Goal: Task Accomplishment & Management: Manage account settings

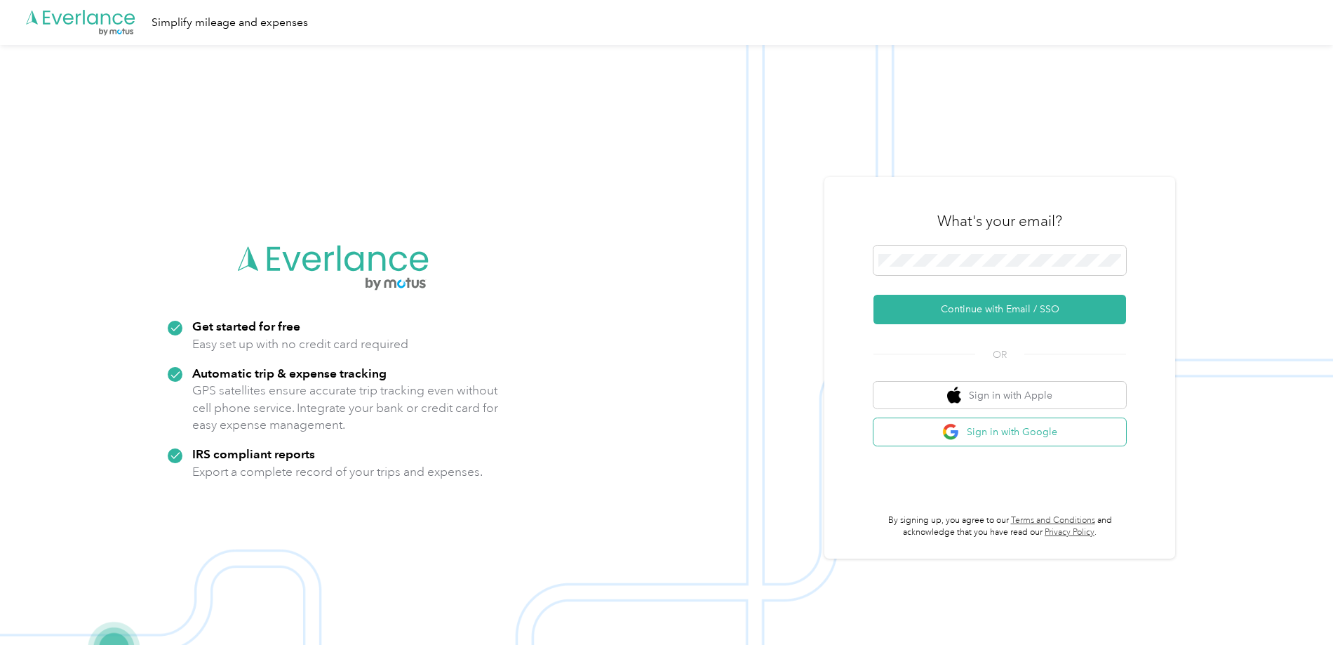
click at [1006, 446] on div "What's your email? Continue with Email / SSO OR Sign in with Apple Sign in with…" at bounding box center [999, 367] width 253 height 342
click at [1009, 434] on button "Sign in with Google" at bounding box center [999, 431] width 253 height 27
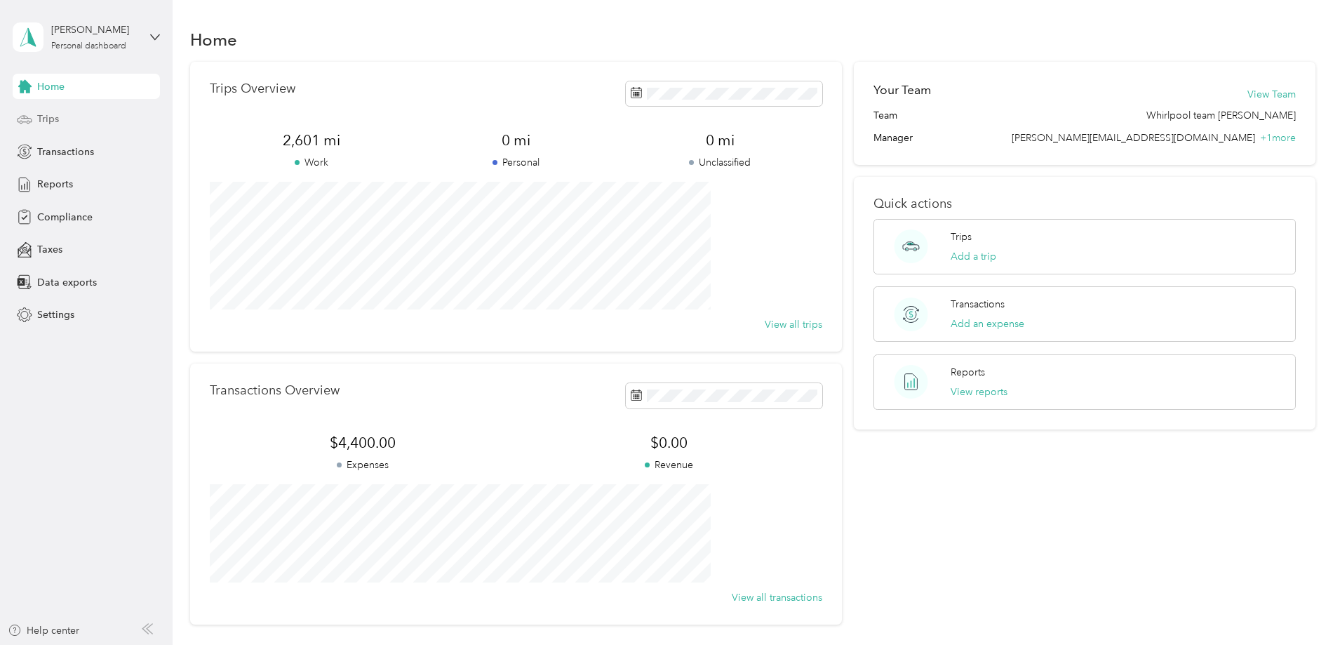
click at [55, 114] on span "Trips" at bounding box center [48, 119] width 22 height 15
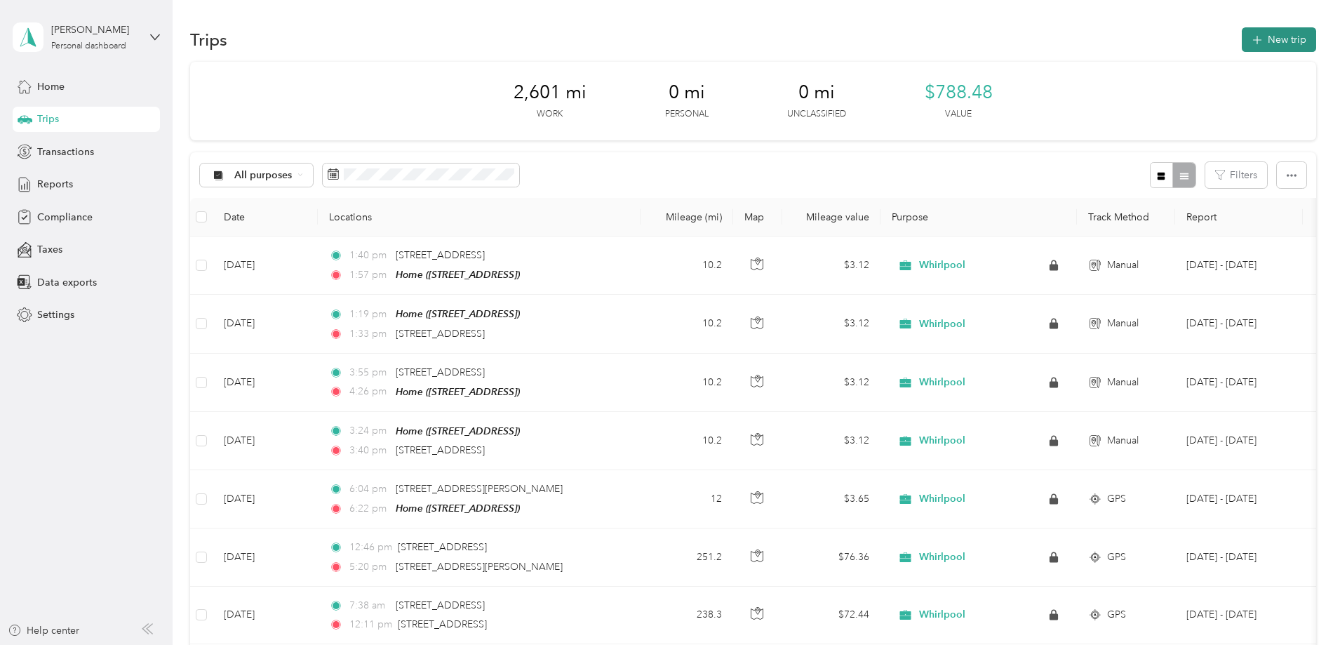
click at [1242, 36] on button "New trip" at bounding box center [1279, 39] width 74 height 25
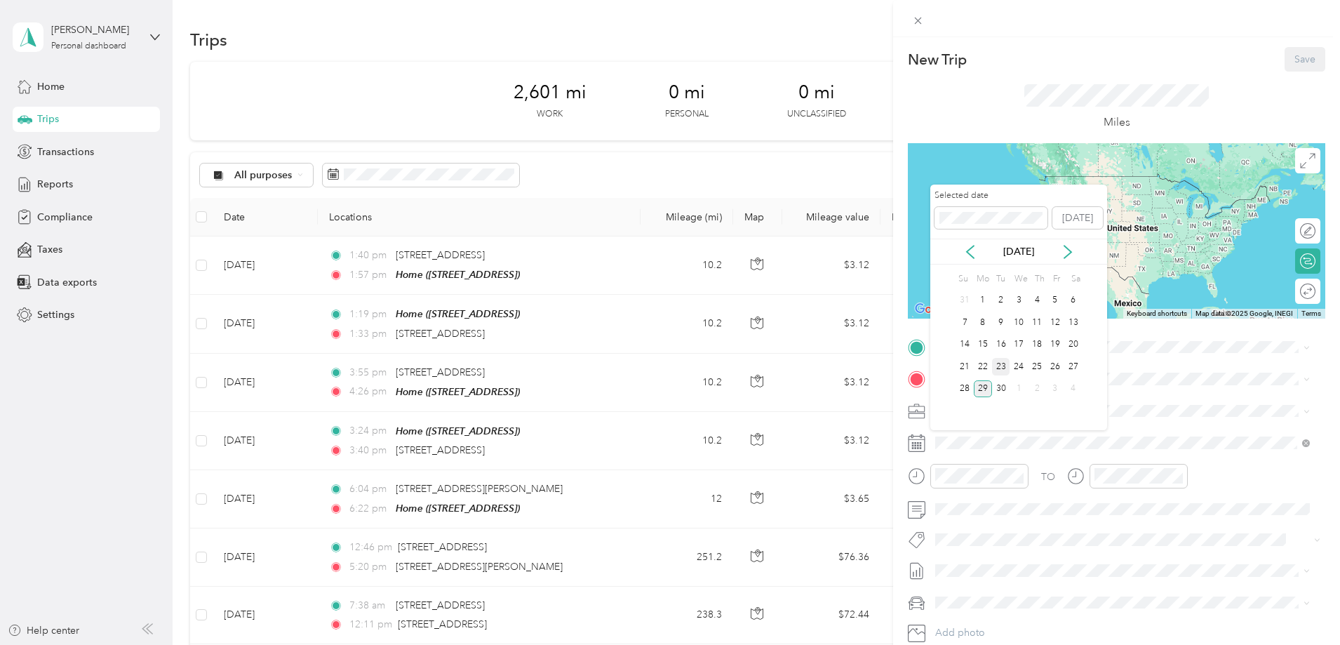
click at [1003, 366] on div "23" at bounding box center [1001, 367] width 18 height 18
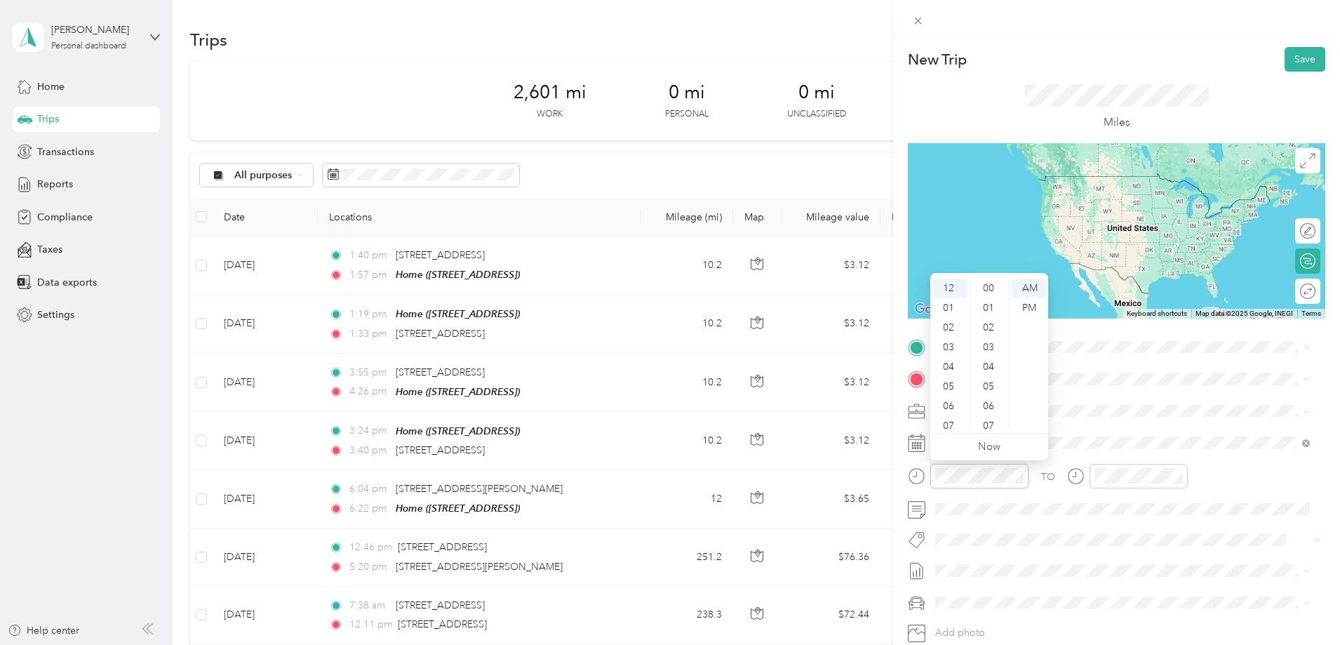
scroll to position [727, 0]
click at [948, 402] on div "06" at bounding box center [950, 406] width 34 height 20
click at [993, 286] on div "00" at bounding box center [990, 289] width 34 height 20
click at [1028, 284] on div "AM" at bounding box center [1029, 289] width 34 height 20
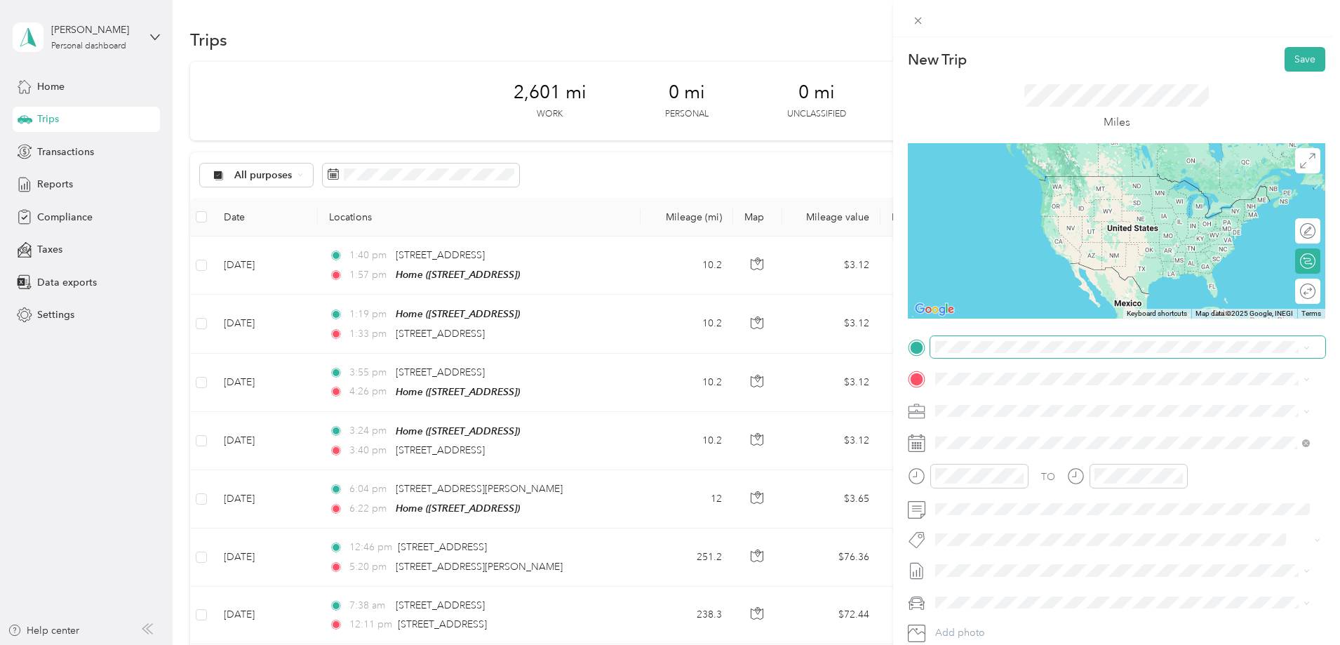
click at [1181, 356] on span at bounding box center [1127, 347] width 395 height 22
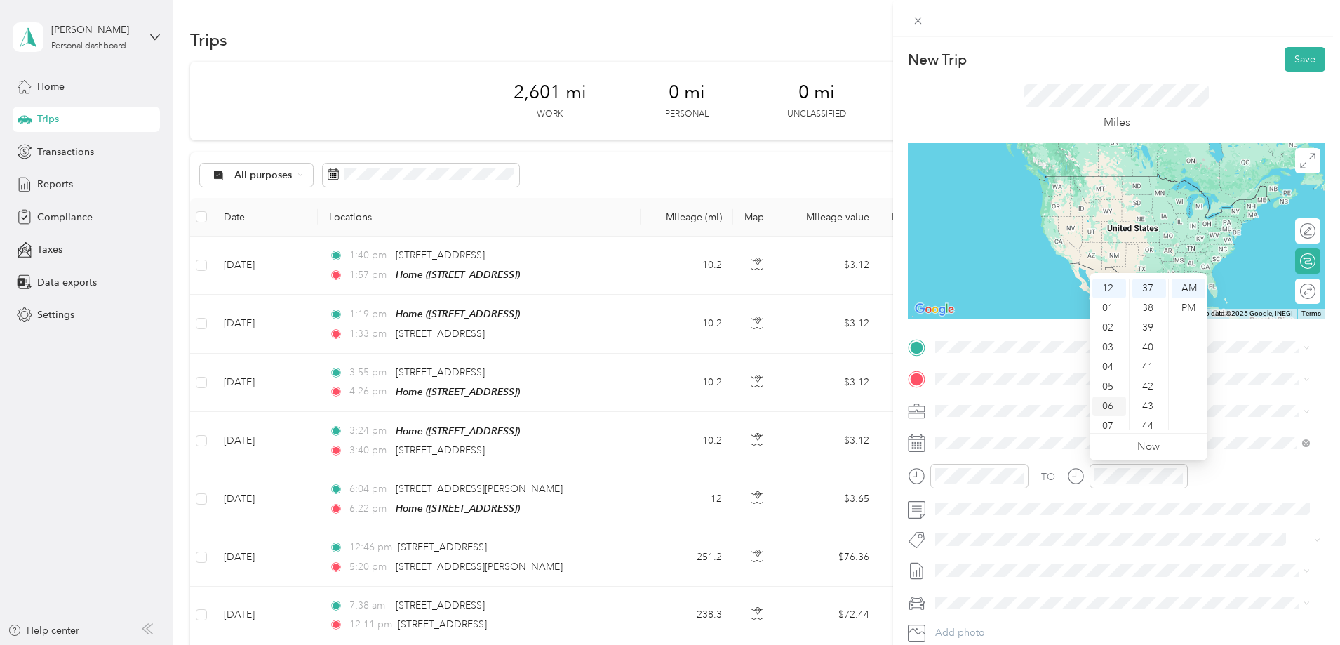
click at [1109, 405] on div "06" at bounding box center [1109, 406] width 34 height 20
click at [1153, 352] on div "15" at bounding box center [1149, 347] width 34 height 20
click at [1151, 384] on div "20" at bounding box center [1149, 387] width 34 height 20
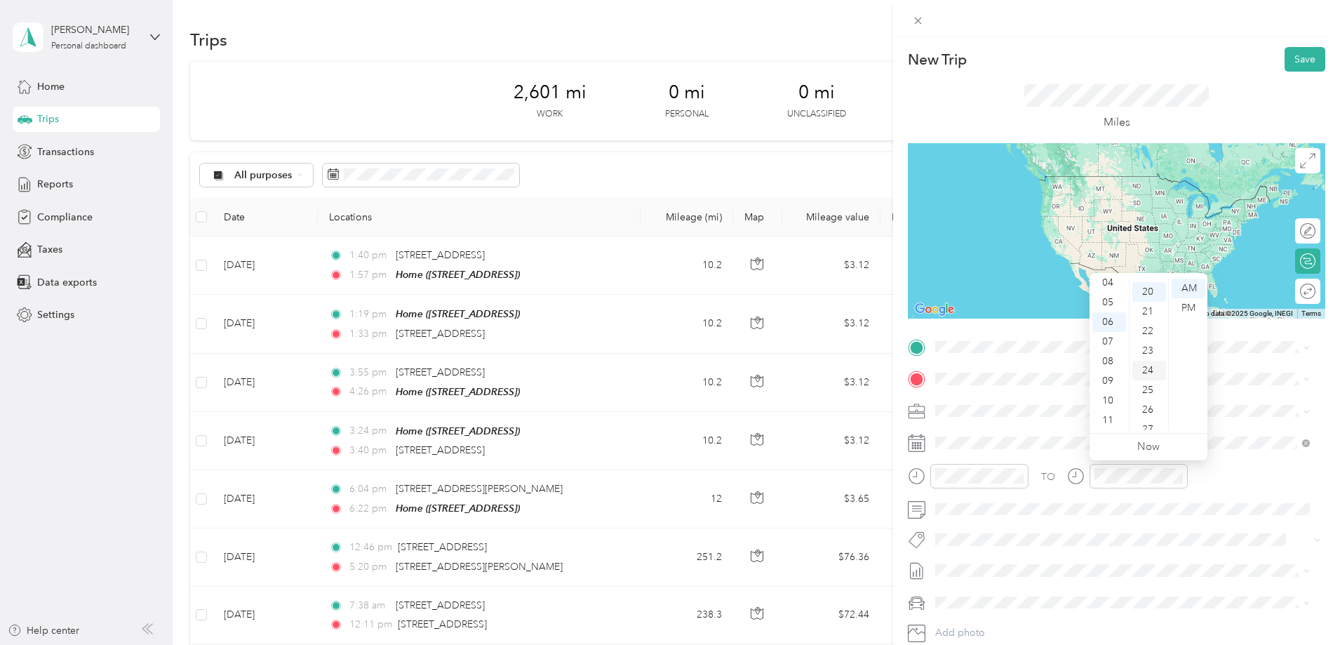
scroll to position [393, 0]
click at [1194, 286] on div "AM" at bounding box center [1189, 289] width 34 height 20
click at [1224, 495] on div "TO" at bounding box center [1116, 481] width 417 height 34
click at [993, 409] on div "Home 4211 Williamston Ct, 49690, Williamsburg, MI, United States" at bounding box center [1006, 410] width 89 height 29
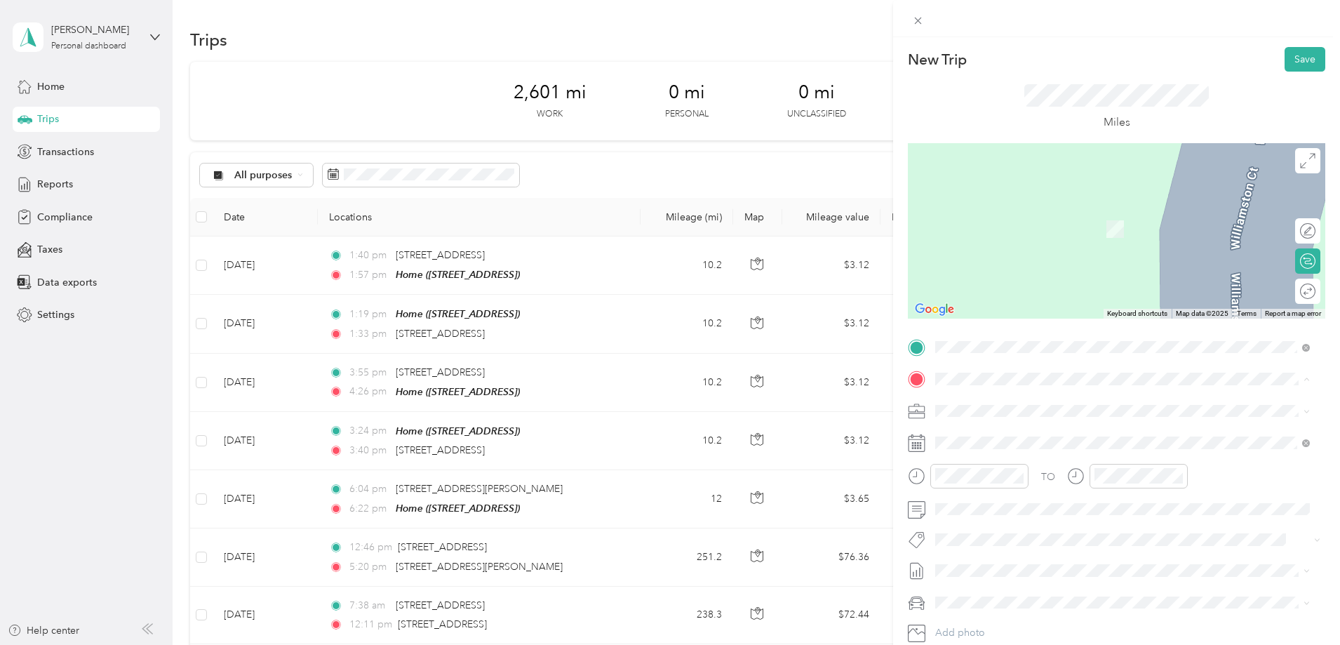
click at [1006, 480] on div "Airport 727 Fly Dont Dr, 49686, Traverse City, MI, United States" at bounding box center [1006, 486] width 89 height 29
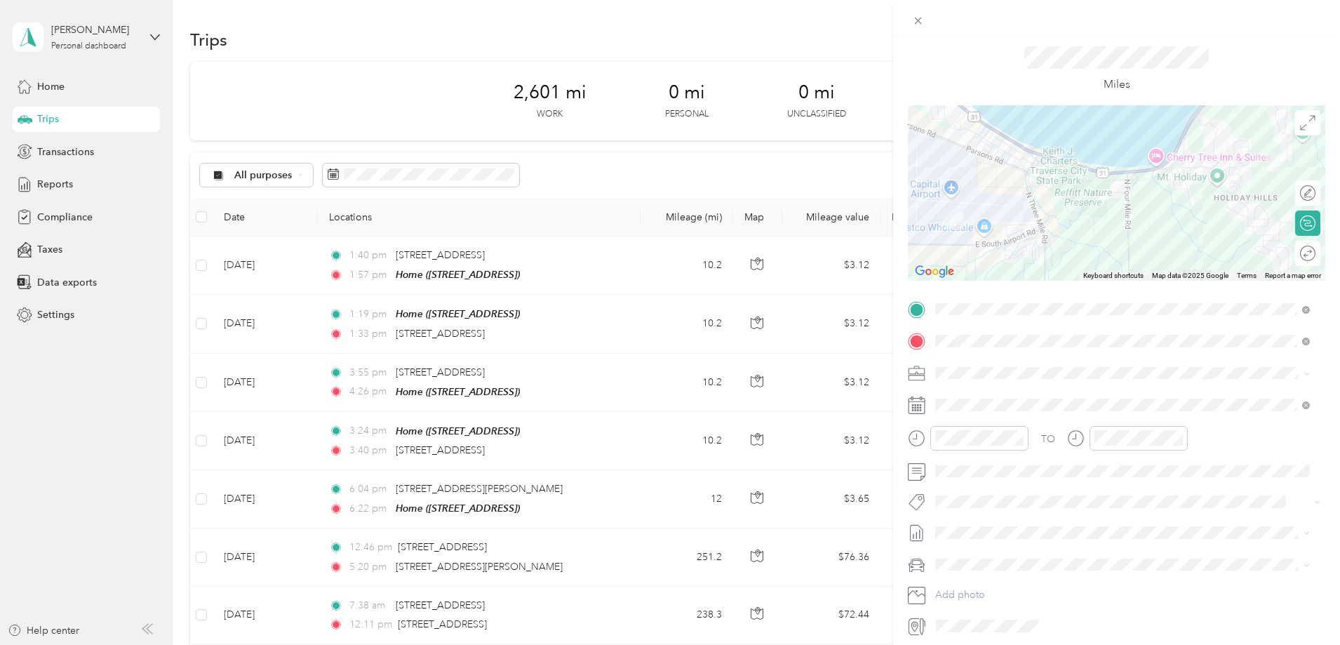
scroll to position [0, 0]
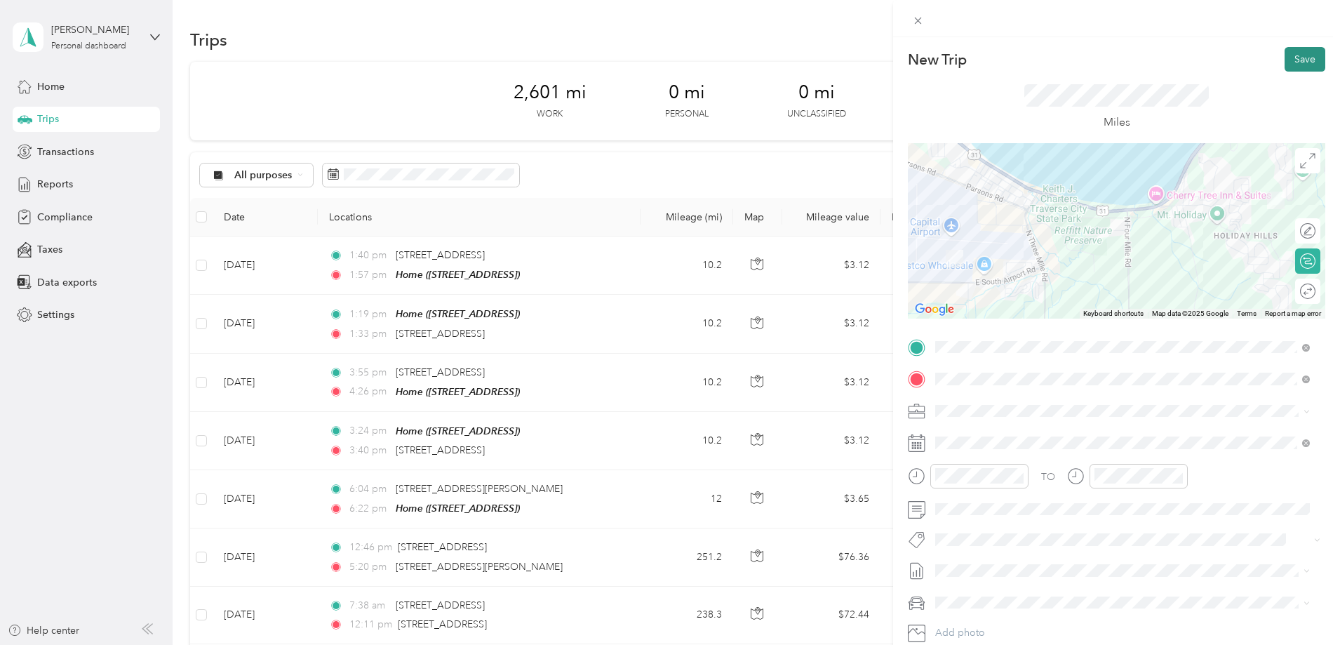
click at [1285, 61] on button "Save" at bounding box center [1305, 59] width 41 height 25
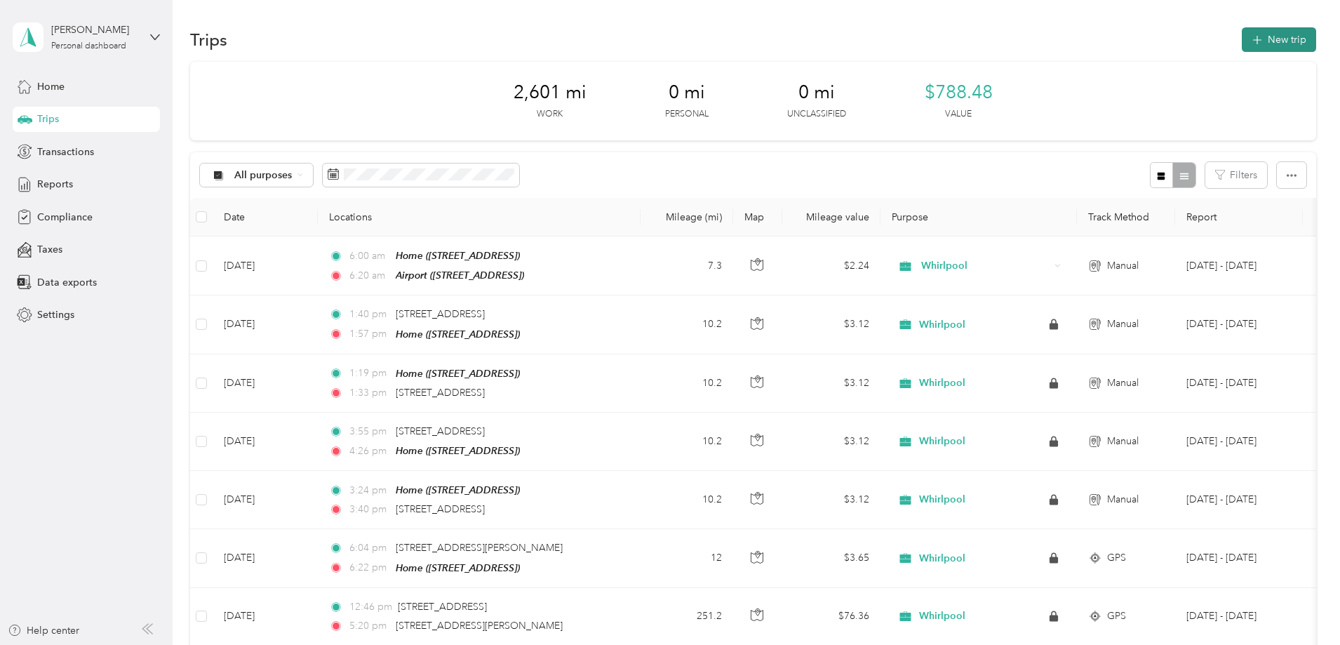
click at [1242, 36] on button "New trip" at bounding box center [1279, 39] width 74 height 25
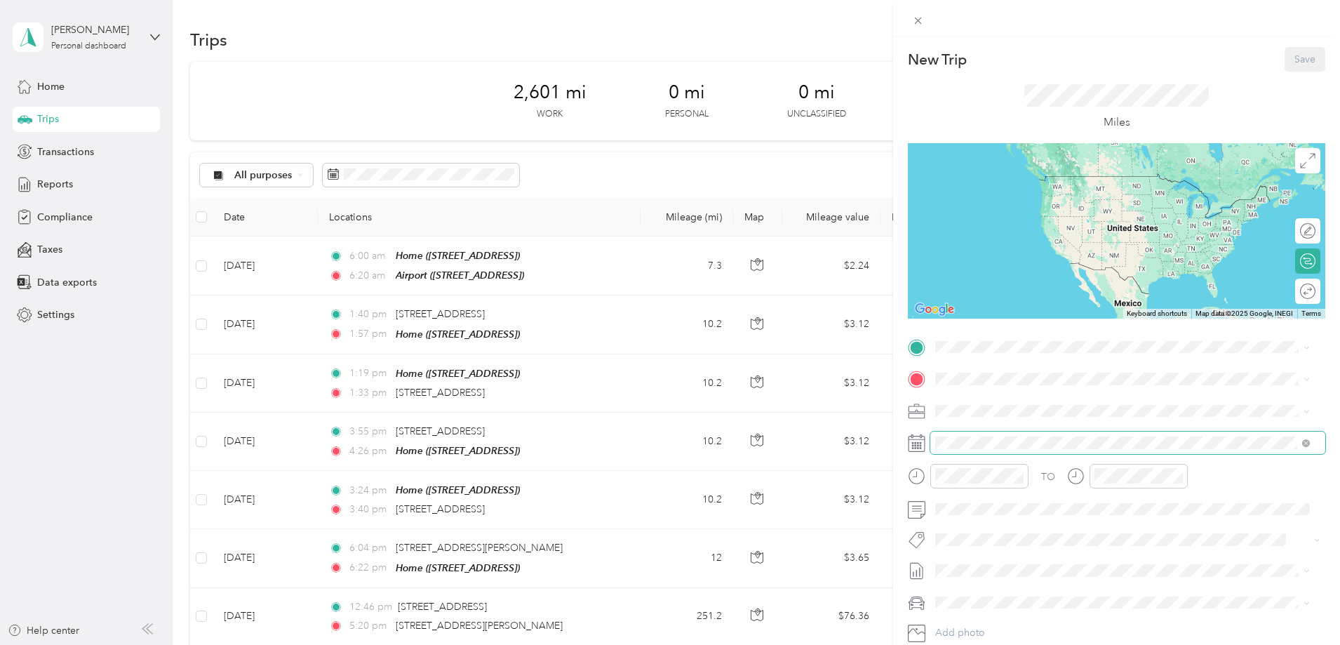
click at [974, 433] on span at bounding box center [1127, 442] width 395 height 22
click at [986, 355] on span at bounding box center [1127, 347] width 395 height 22
click at [990, 455] on div "Airport 727 Fly Dont Dr, 49686, Traverse City, MI, United States" at bounding box center [1006, 452] width 89 height 29
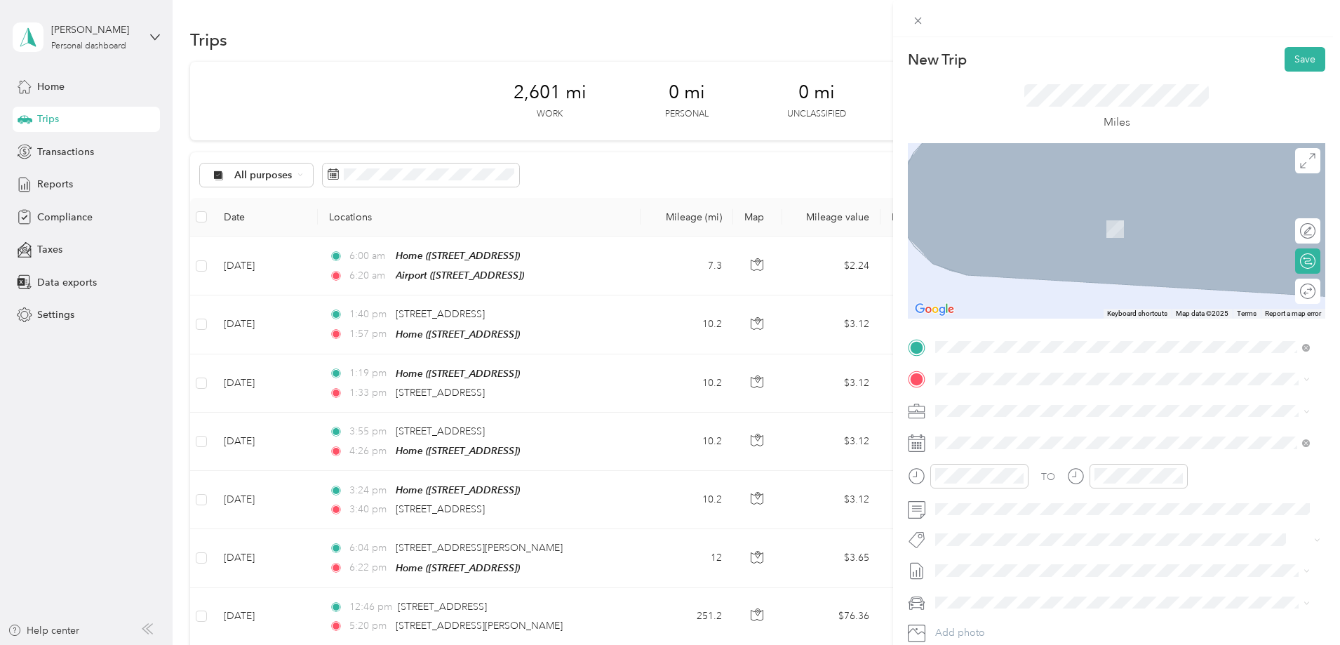
click at [991, 453] on div "Home 4211 Williamston Ct, 49690, Williamsburg, MI, United States" at bounding box center [1122, 441] width 365 height 34
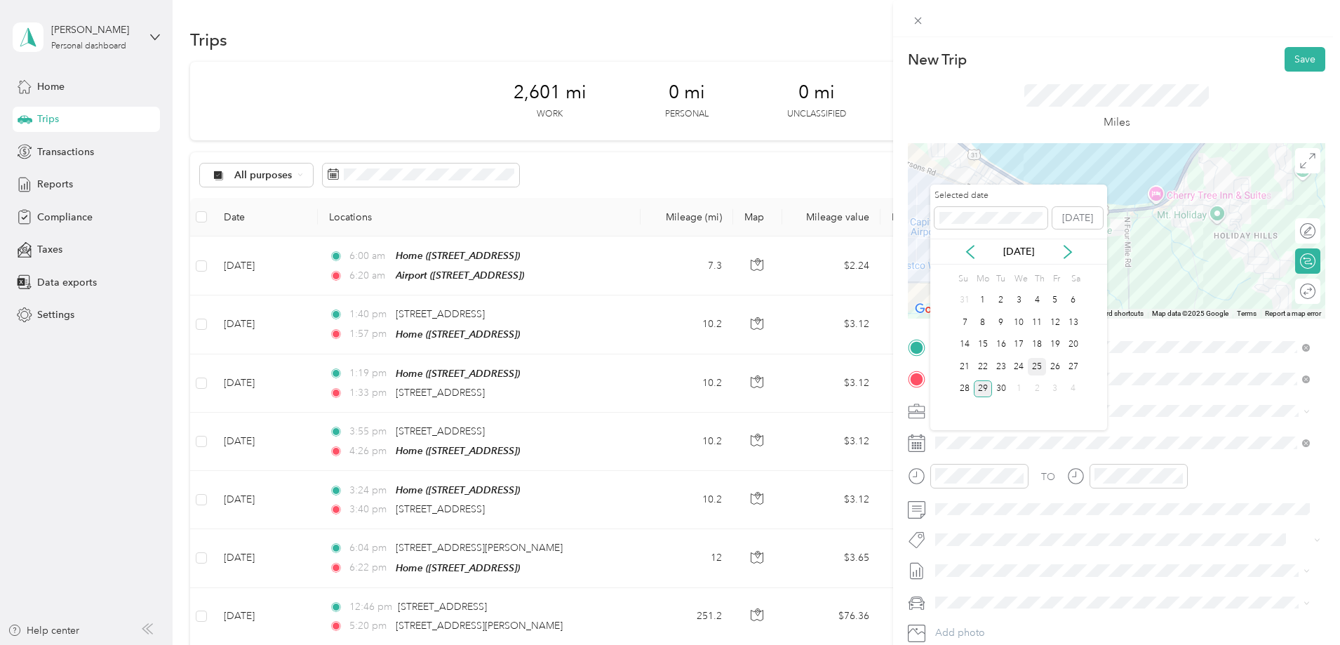
click at [1033, 368] on div "25" at bounding box center [1037, 367] width 18 height 18
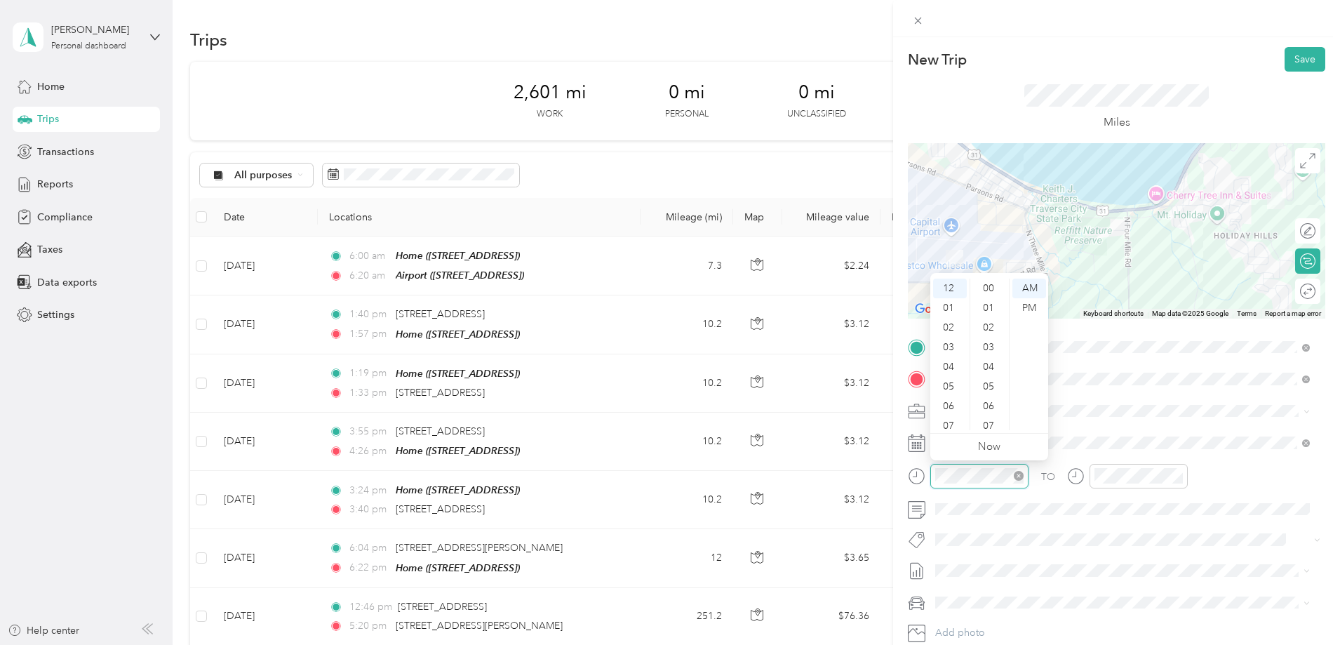
scroll to position [746, 0]
click at [948, 347] on div "03" at bounding box center [950, 347] width 34 height 20
click at [1030, 300] on div "PM" at bounding box center [1029, 308] width 34 height 20
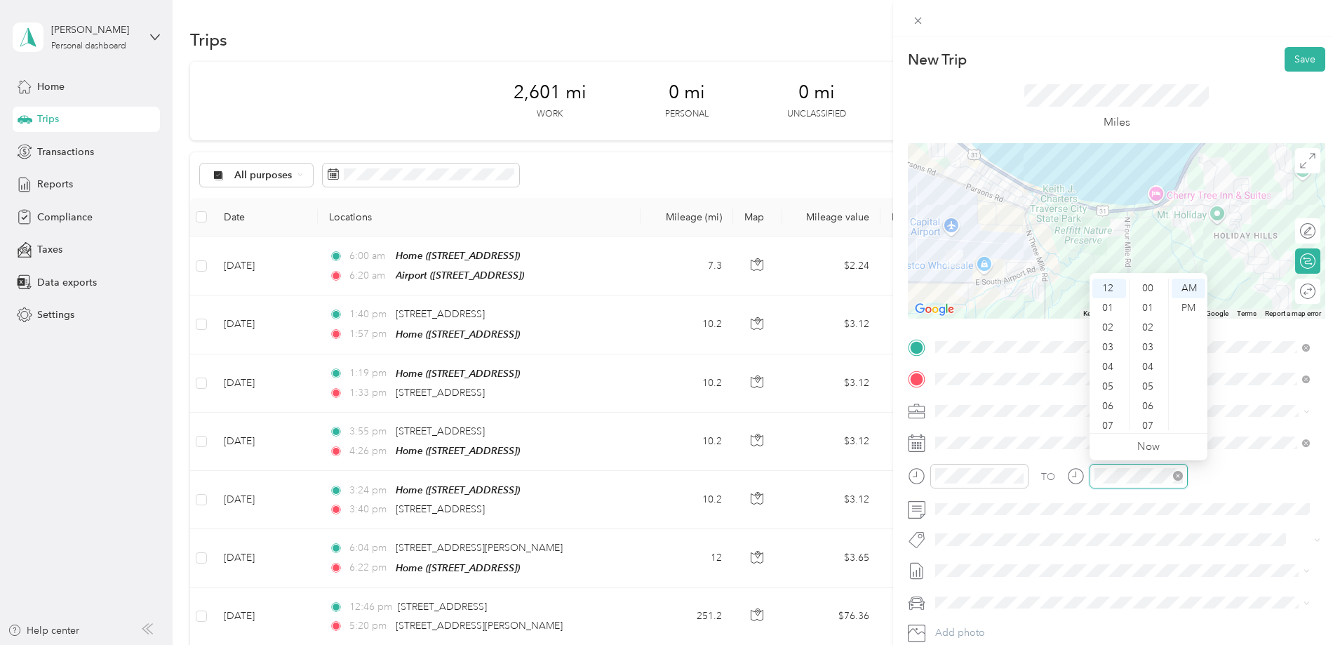
scroll to position [746, 0]
click at [1108, 343] on div "03" at bounding box center [1109, 347] width 34 height 20
click at [1153, 406] on div "53" at bounding box center [1149, 405] width 34 height 20
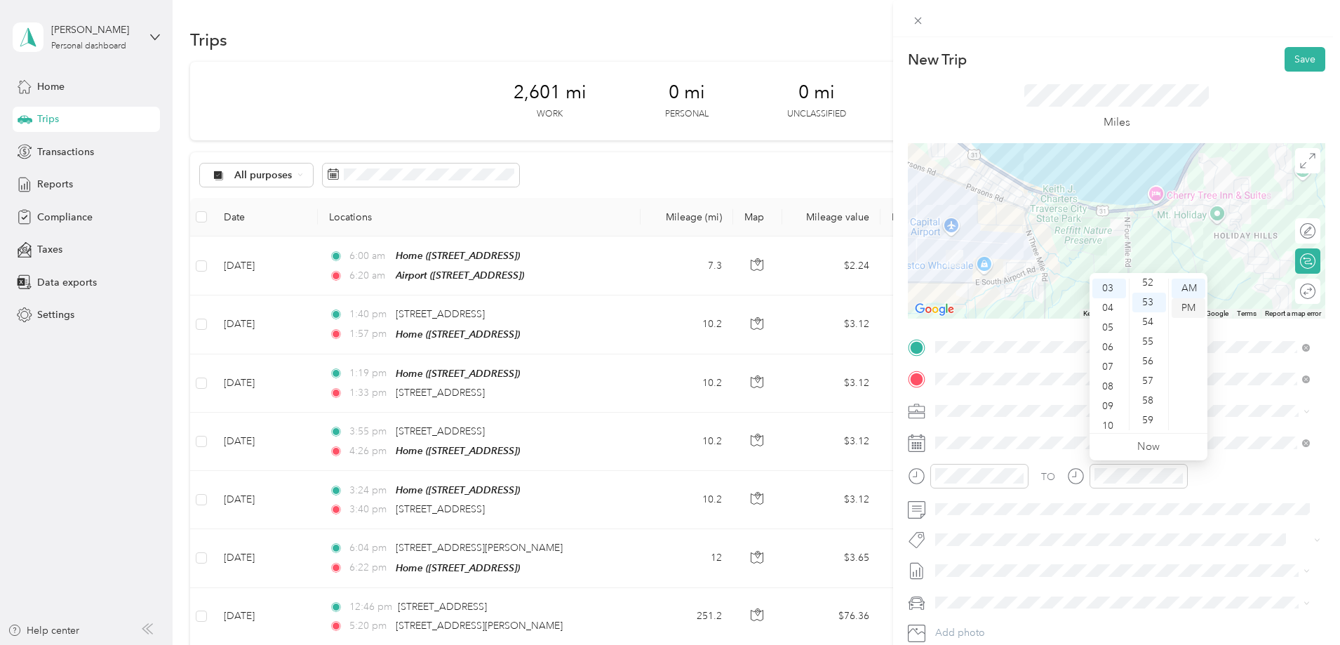
click at [1184, 310] on div "PM" at bounding box center [1189, 308] width 34 height 20
click at [1151, 358] on div "56" at bounding box center [1149, 361] width 34 height 20
click at [1300, 56] on button "Save" at bounding box center [1305, 59] width 41 height 25
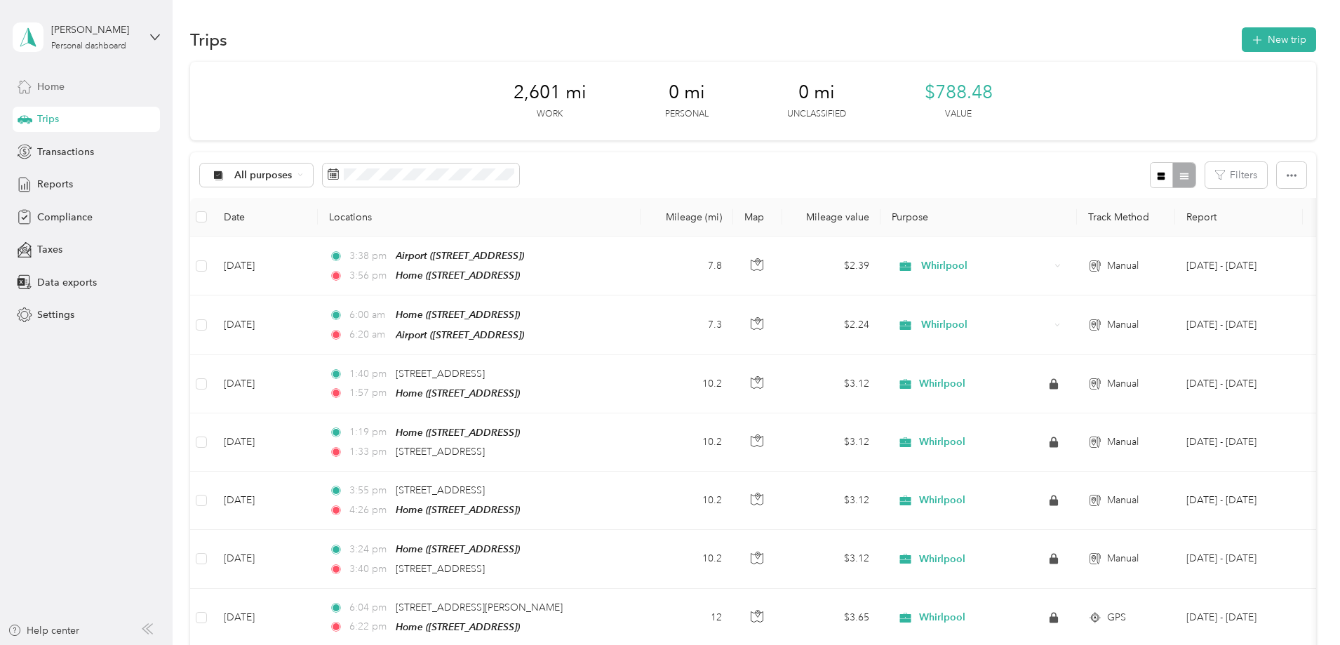
click at [50, 88] on span "Home" at bounding box center [50, 86] width 27 height 15
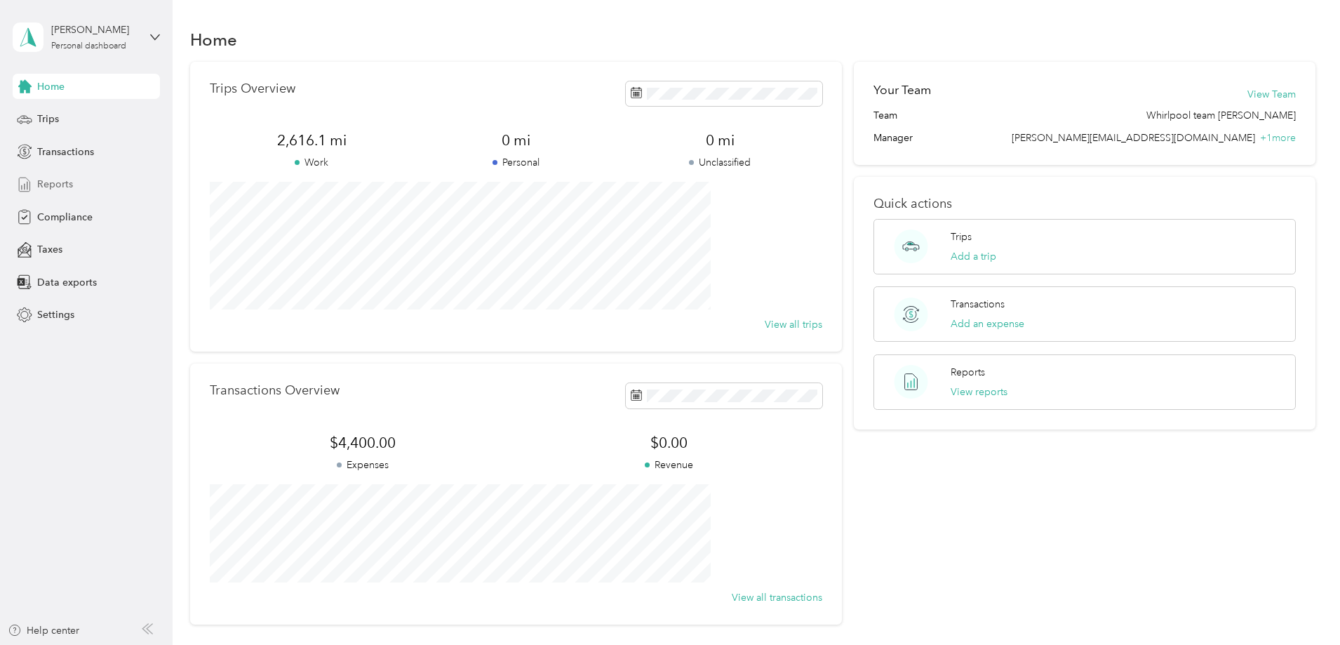
click at [49, 178] on span "Reports" at bounding box center [55, 184] width 36 height 15
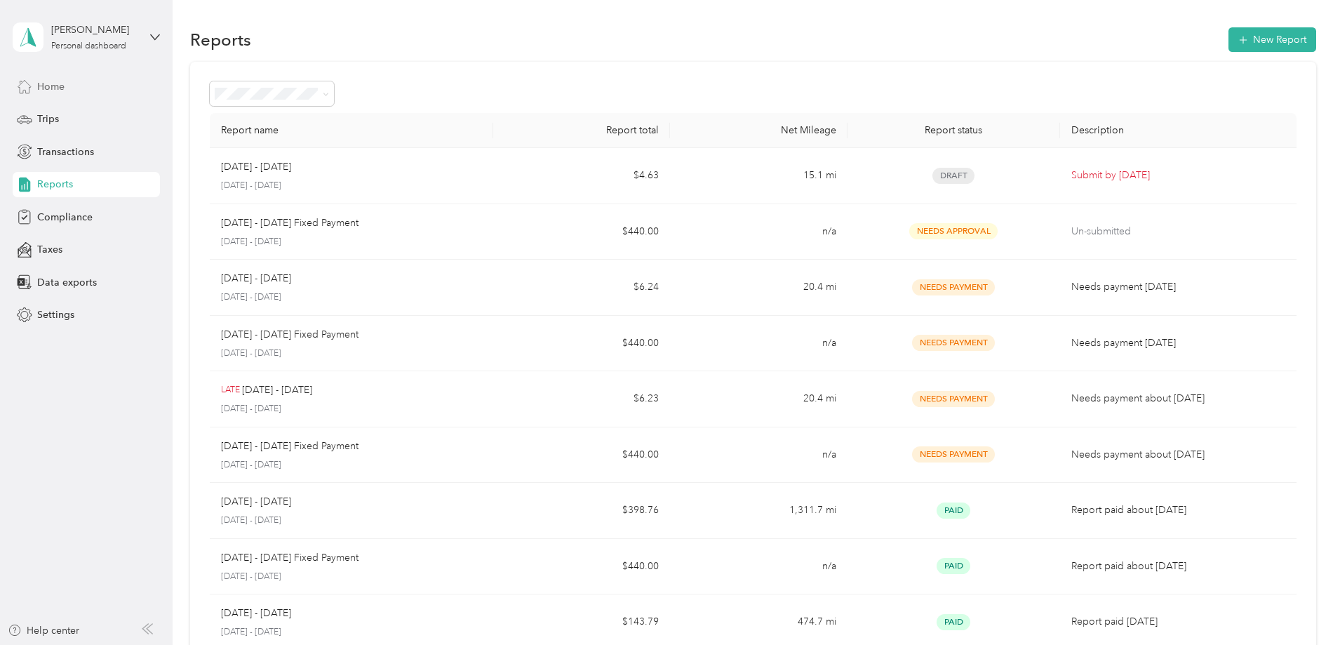
click at [50, 84] on span "Home" at bounding box center [50, 86] width 27 height 15
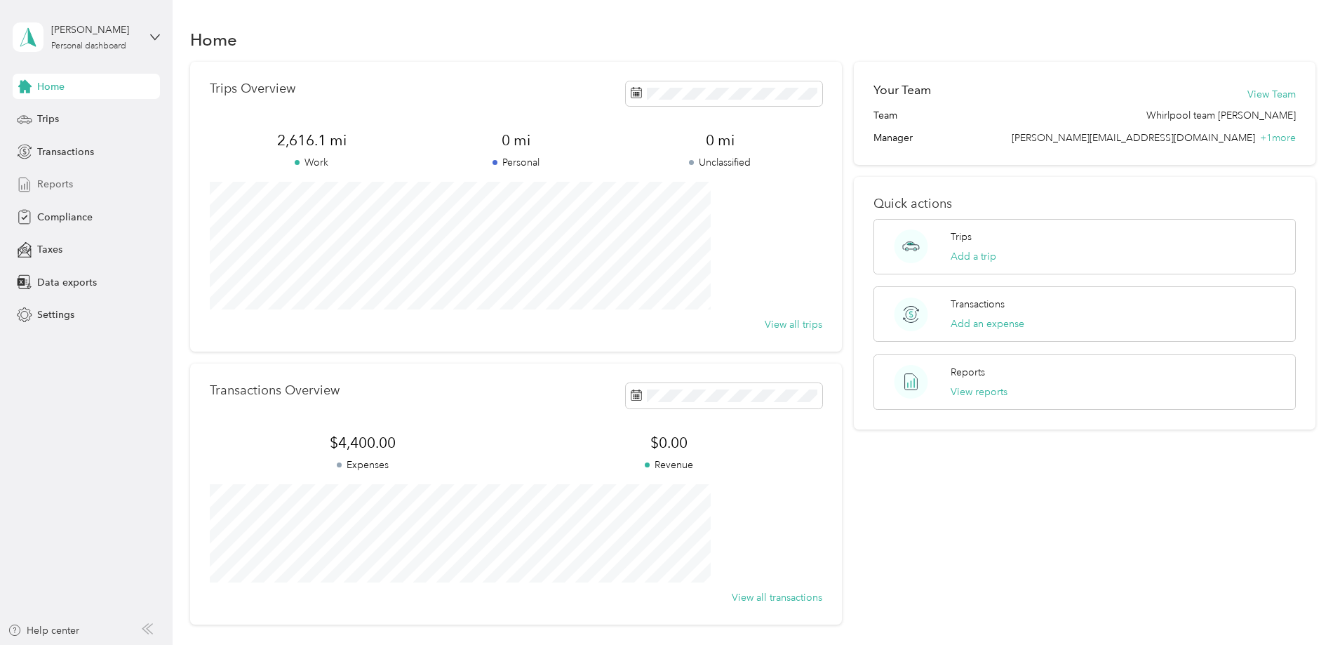
click at [58, 185] on span "Reports" at bounding box center [55, 184] width 36 height 15
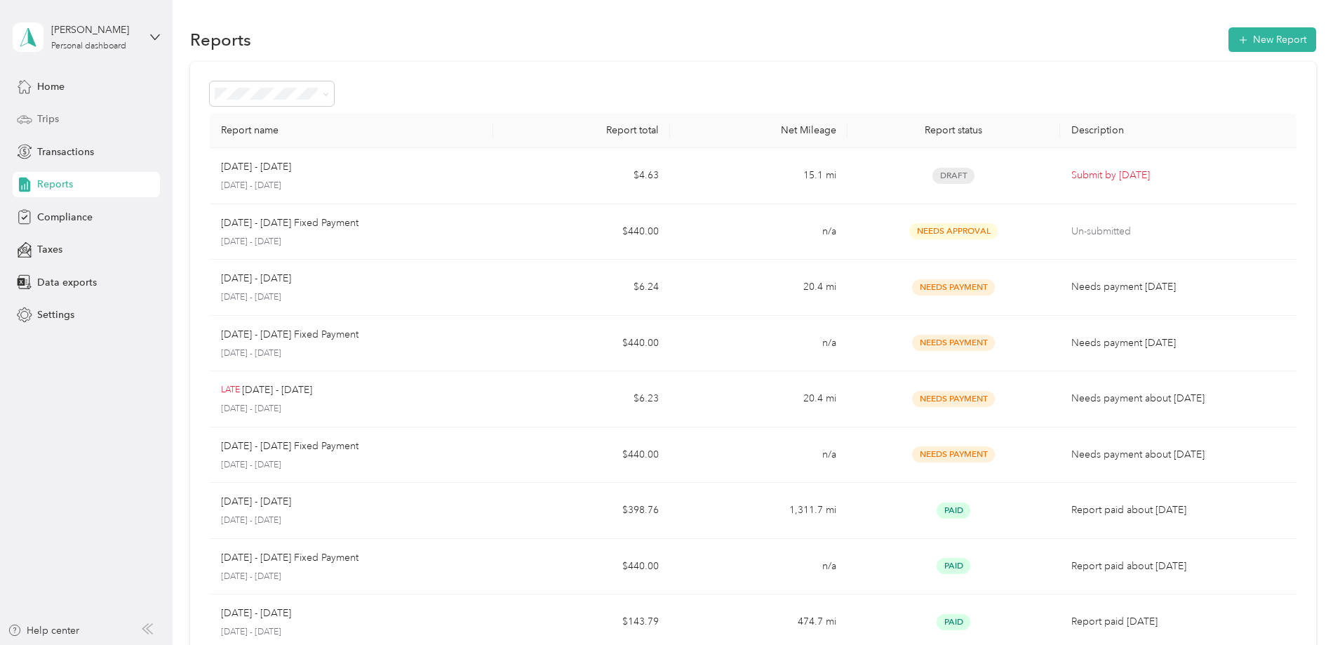
click at [53, 117] on span "Trips" at bounding box center [48, 119] width 22 height 15
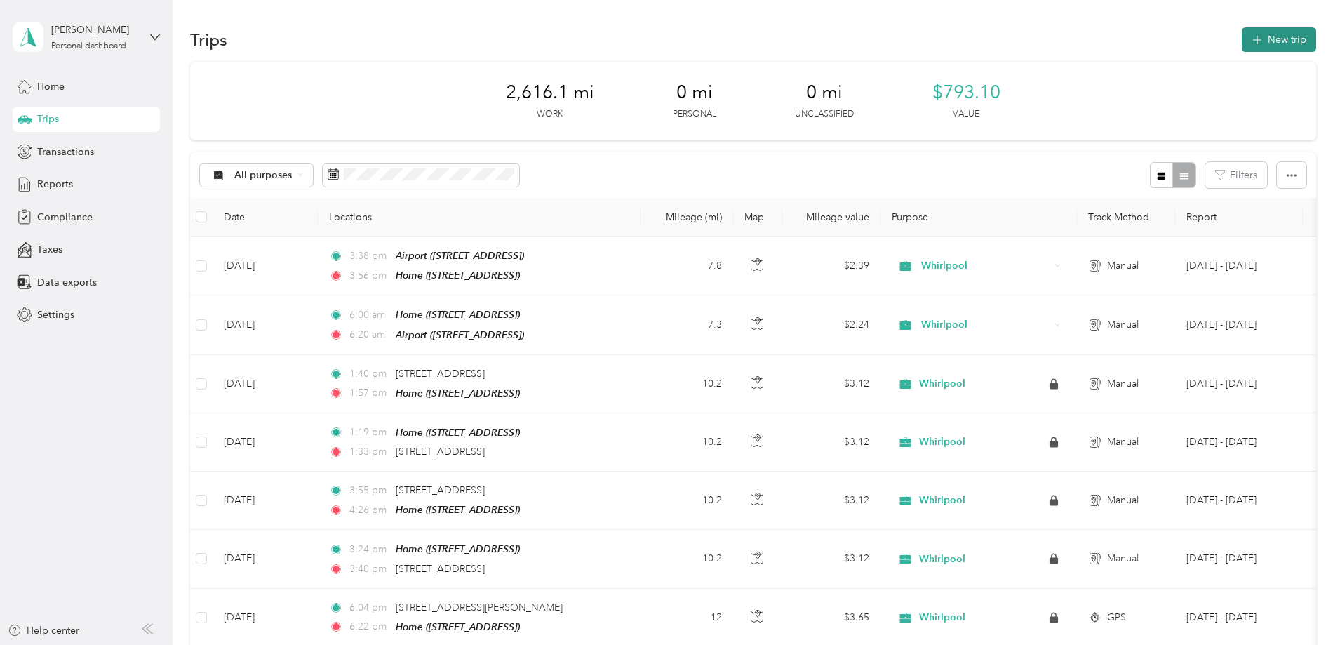
click at [1242, 43] on button "New trip" at bounding box center [1279, 39] width 74 height 25
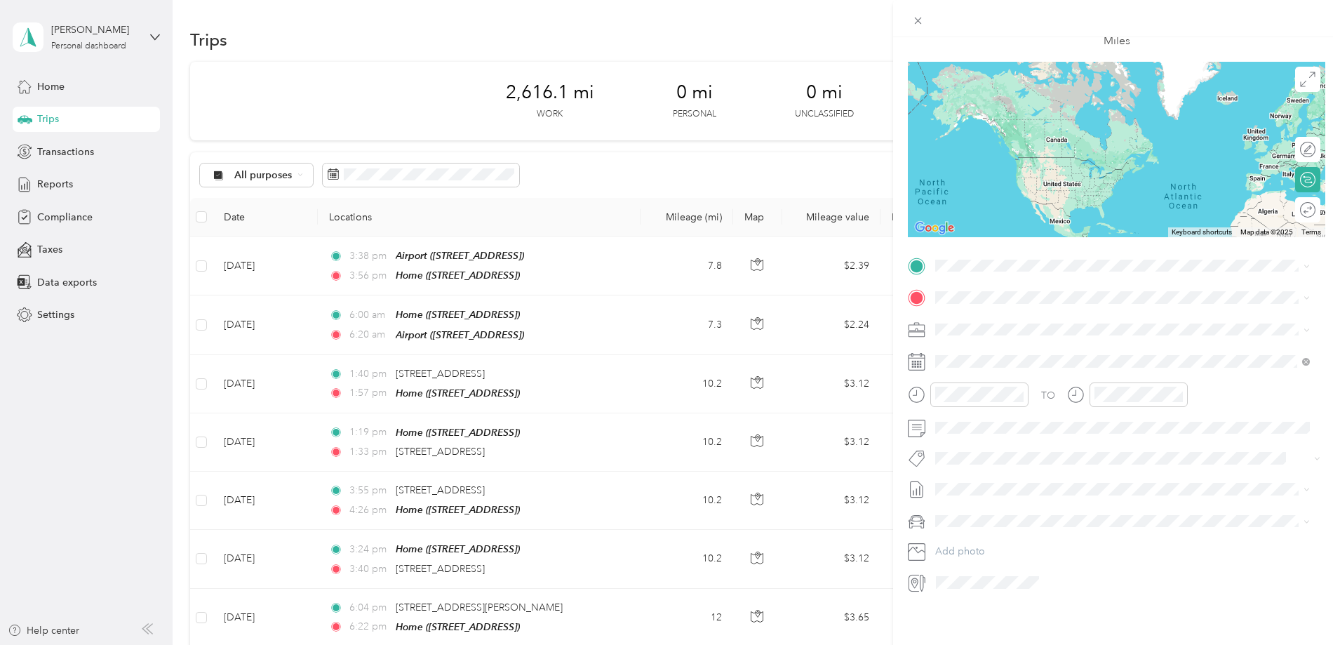
scroll to position [92, 0]
click at [1004, 321] on span "4211 Williamston Ct, 49690, Williamsburg, MI, United States" at bounding box center [1006, 327] width 89 height 12
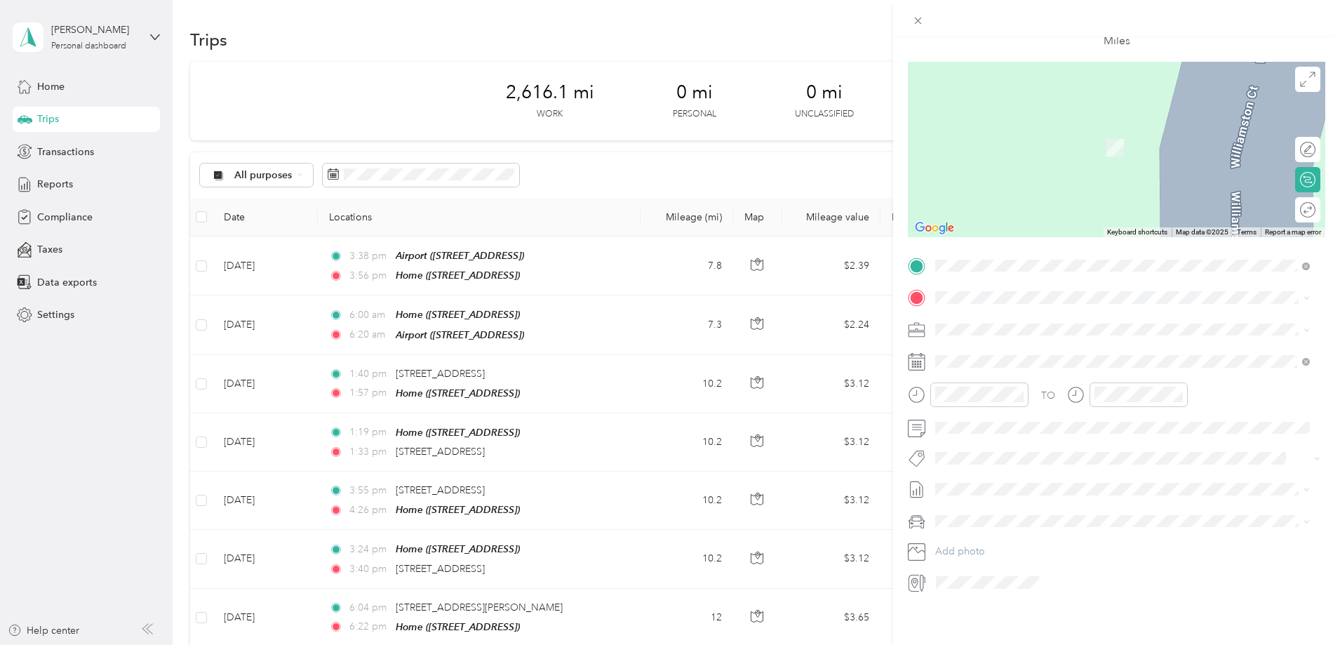
click at [1032, 343] on span "3645 River Crossing Parkway Indianapolis, Indiana 46240, United States" at bounding box center [1032, 336] width 140 height 13
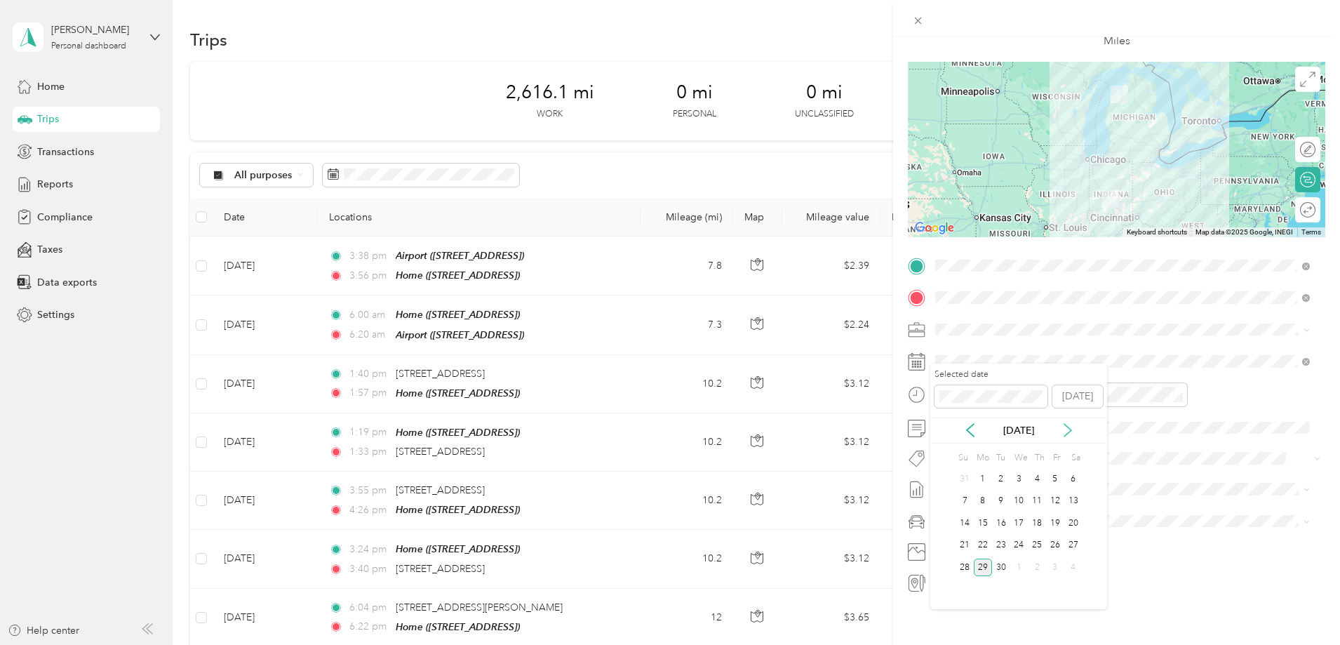
click at [1069, 432] on icon at bounding box center [1067, 430] width 7 height 13
click at [1022, 565] on div "29" at bounding box center [1019, 567] width 18 height 18
click at [946, 549] on div "07" at bounding box center [950, 552] width 34 height 20
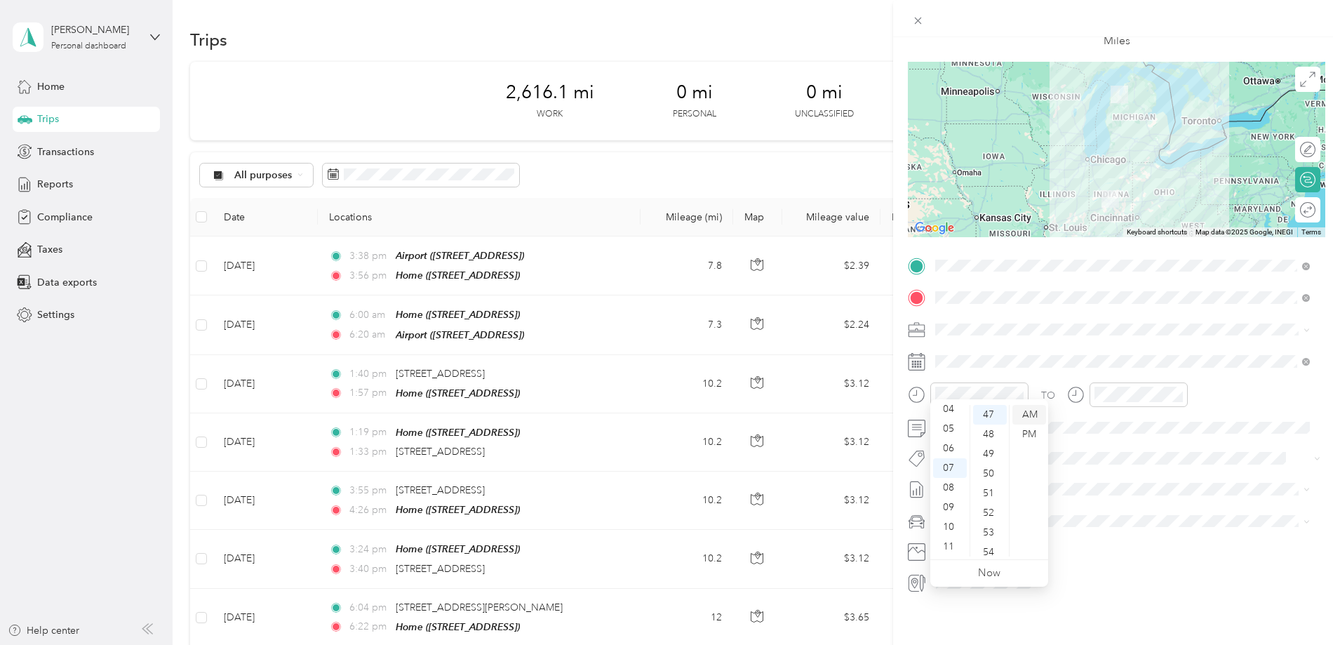
click at [1026, 413] on div "AM" at bounding box center [1029, 415] width 34 height 20
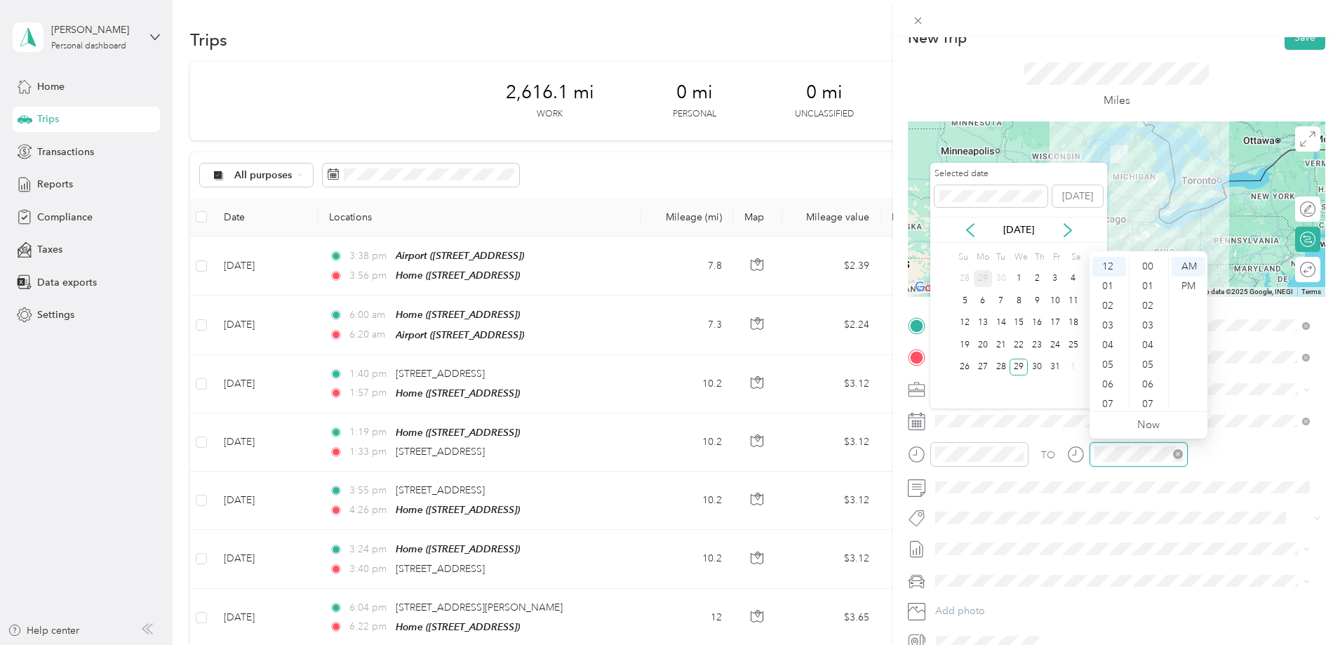
scroll to position [923, 0]
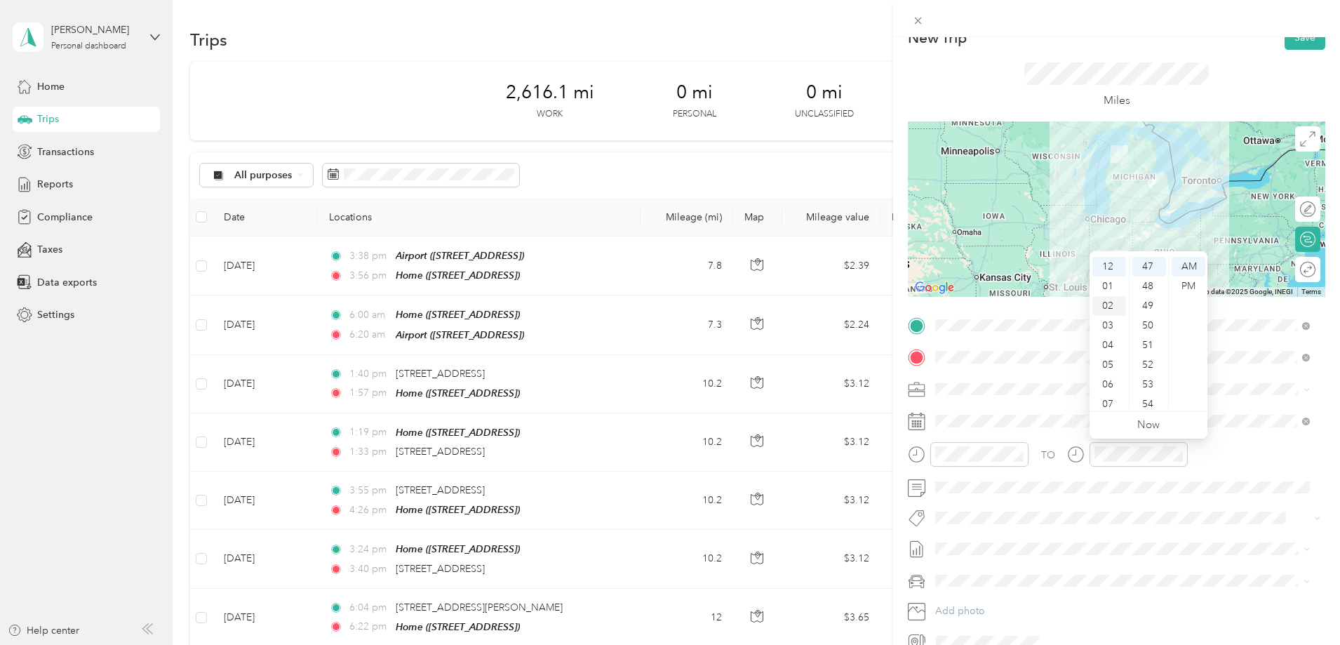
click at [1109, 307] on div "02" at bounding box center [1109, 306] width 34 height 20
click at [1191, 287] on div "PM" at bounding box center [1189, 286] width 34 height 20
click at [1146, 354] on div "55" at bounding box center [1149, 354] width 34 height 20
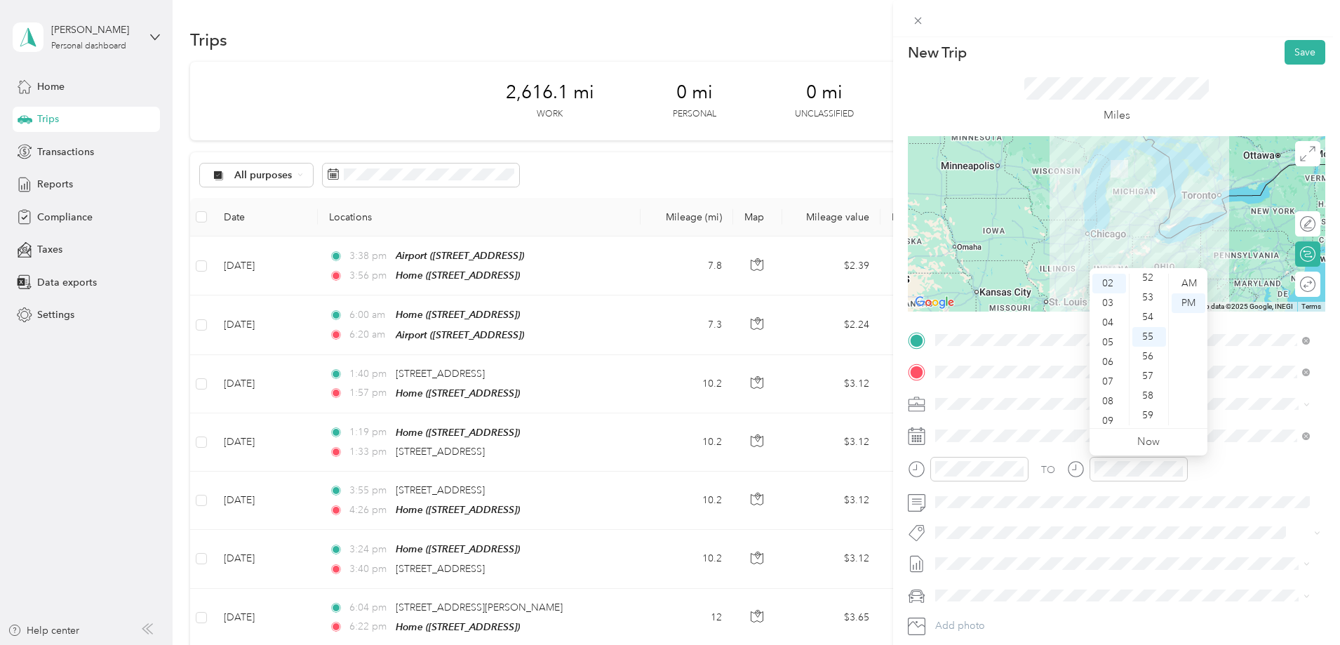
scroll to position [0, 0]
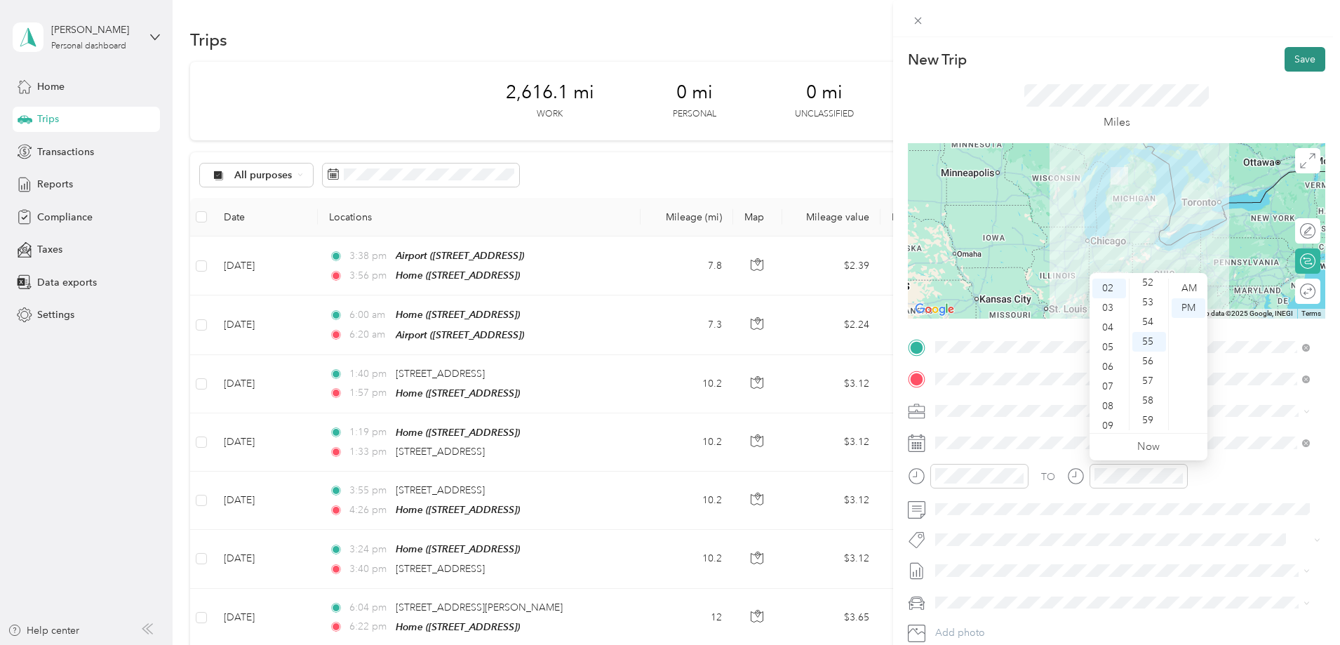
click at [1297, 59] on button "Save" at bounding box center [1305, 59] width 41 height 25
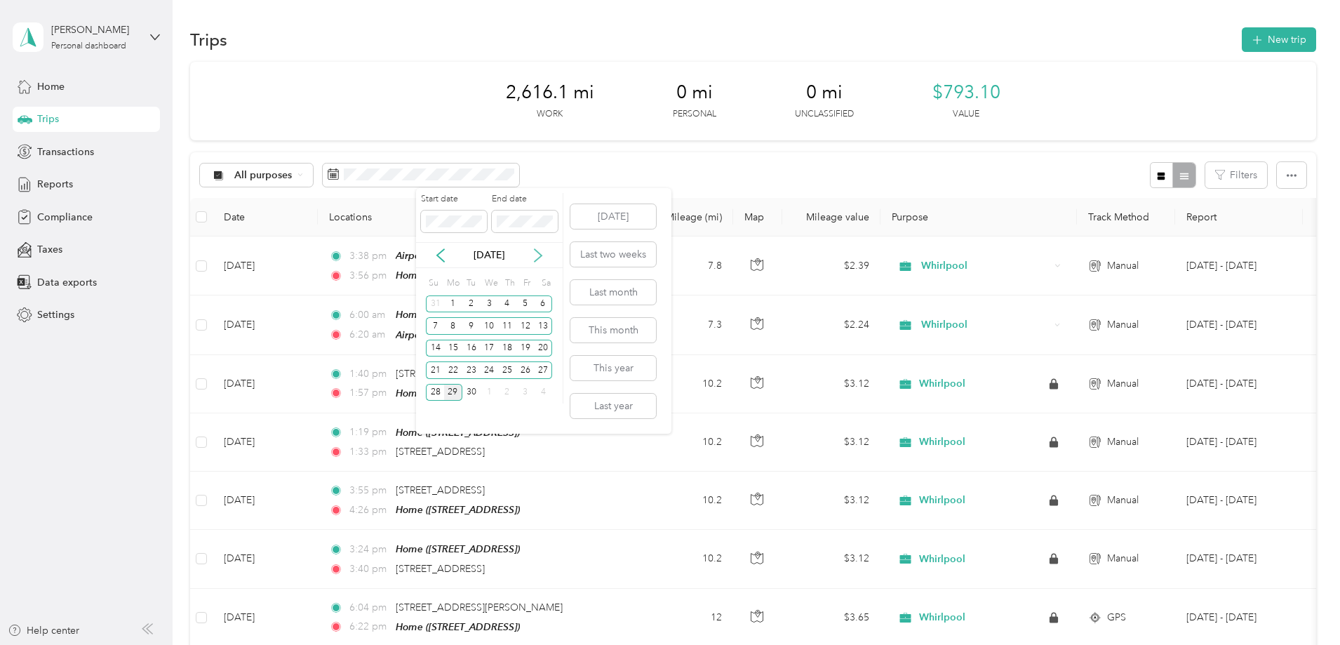
click at [540, 255] on icon at bounding box center [538, 255] width 14 height 14
click at [492, 220] on span at bounding box center [525, 221] width 66 height 22
click at [524, 394] on div "31" at bounding box center [525, 393] width 18 height 18
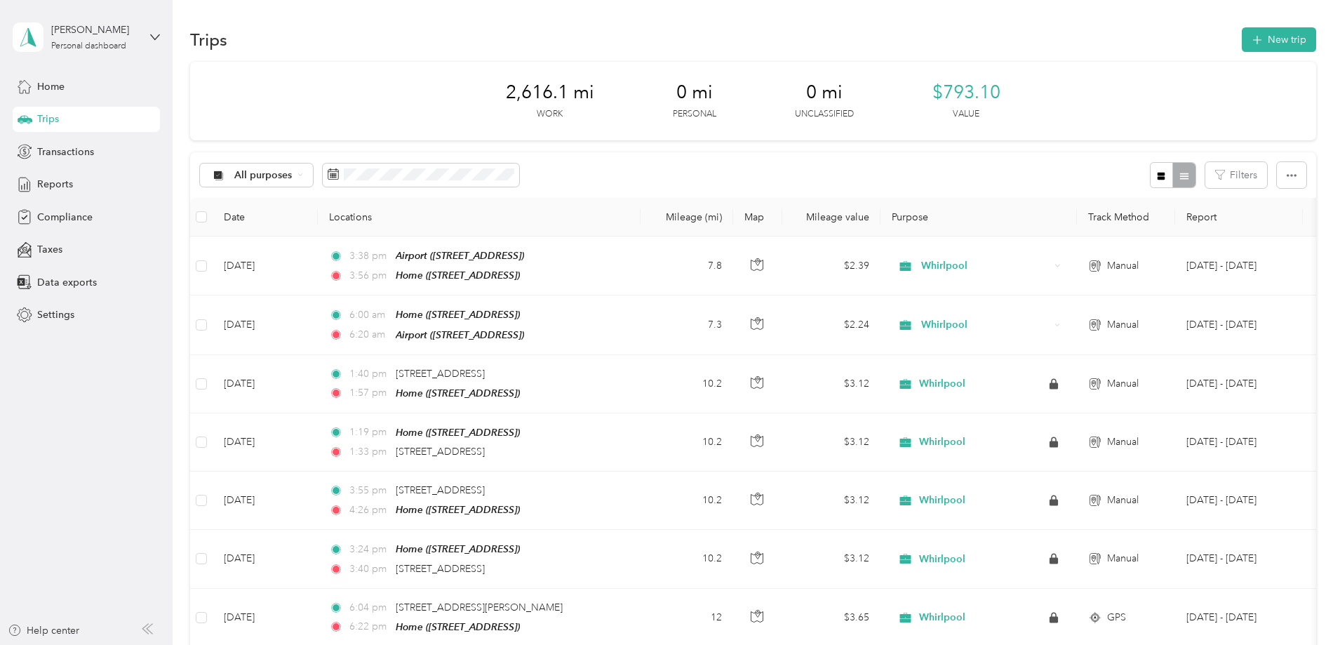
click at [797, 157] on div "All purposes Filters" at bounding box center [753, 175] width 1126 height 46
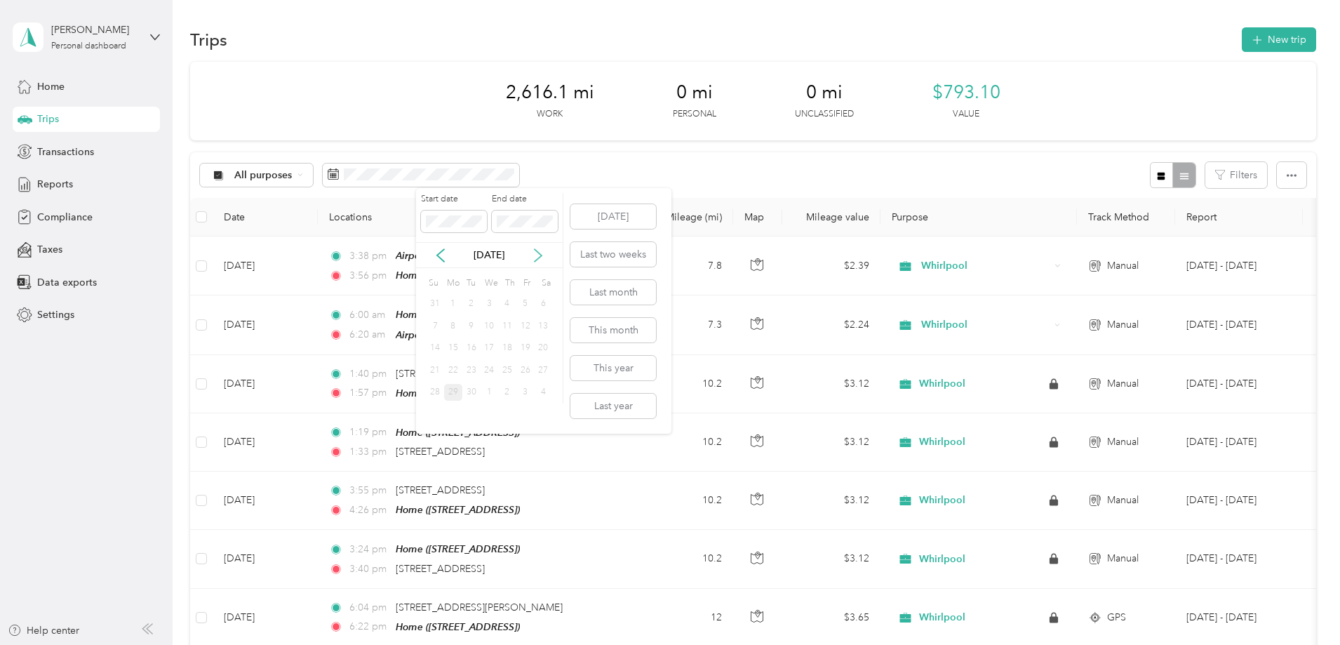
click at [533, 258] on icon at bounding box center [538, 255] width 14 height 14
click at [535, 255] on icon at bounding box center [538, 255] width 14 height 14
click at [526, 387] on div "31" at bounding box center [525, 393] width 18 height 18
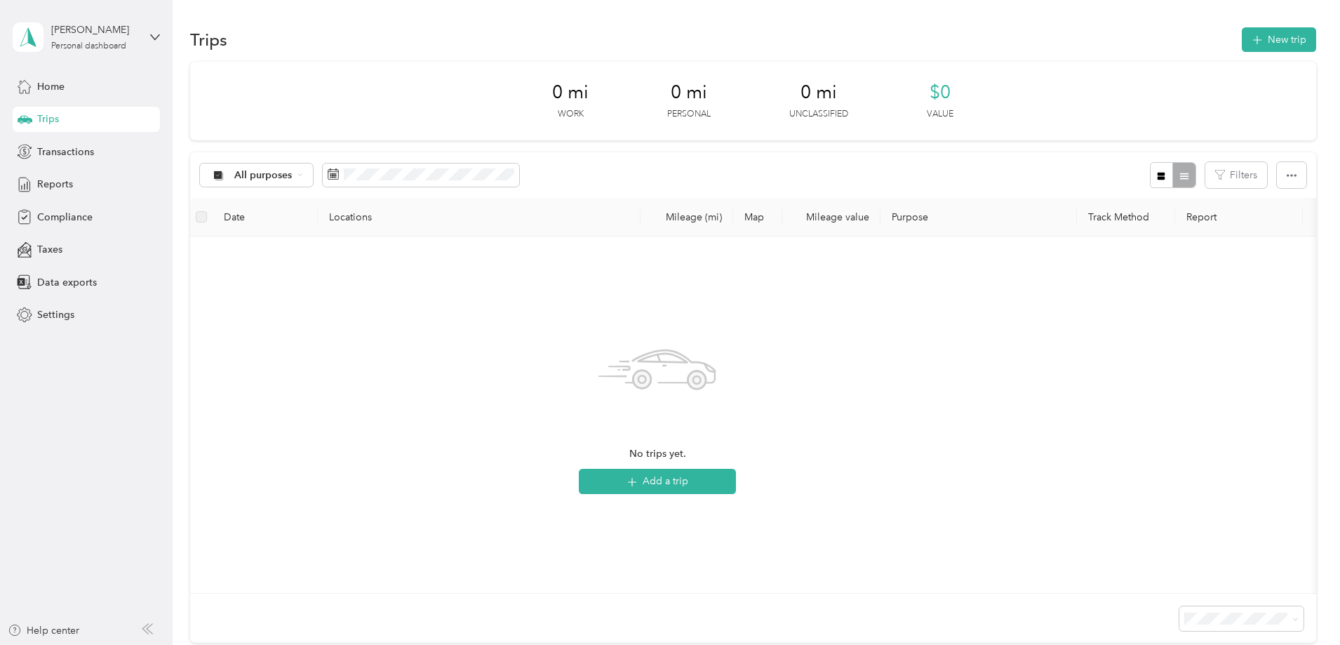
click at [474, 159] on div "All purposes Filters" at bounding box center [753, 175] width 1126 height 46
click at [441, 253] on icon at bounding box center [441, 255] width 14 height 14
click at [452, 300] on div "1" at bounding box center [453, 304] width 18 height 18
click at [540, 252] on icon at bounding box center [538, 255] width 14 height 14
click at [525, 390] on div "31" at bounding box center [525, 393] width 18 height 18
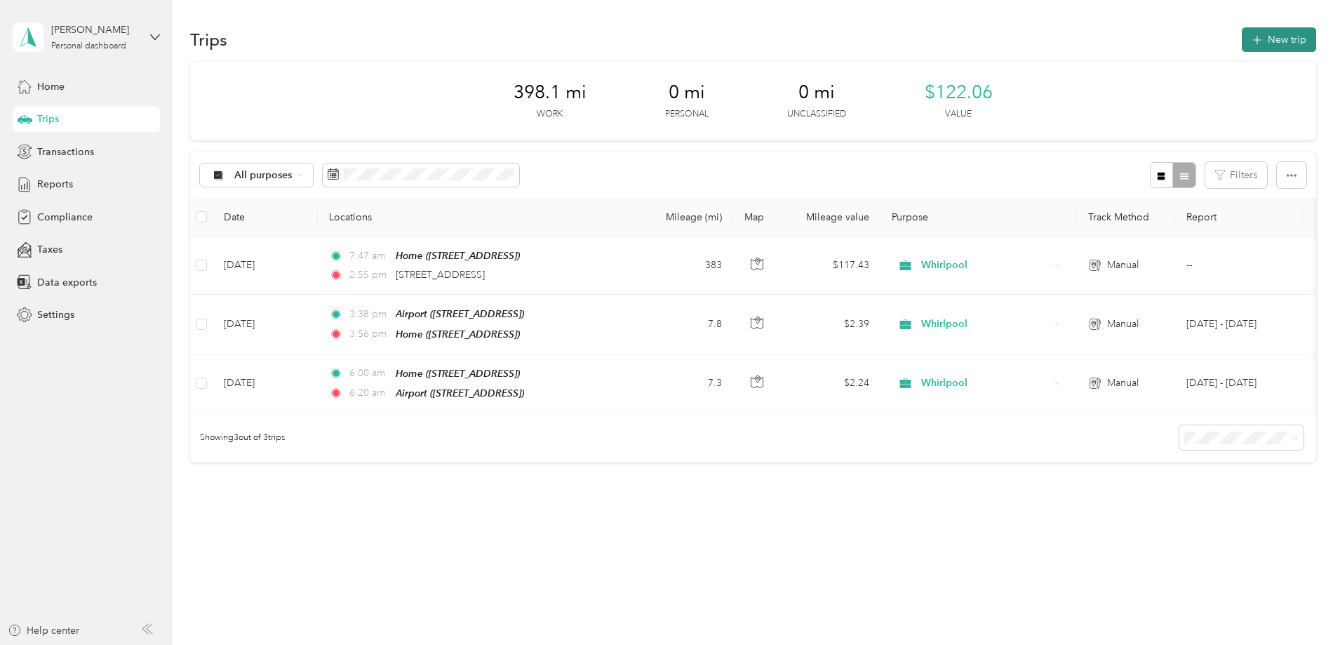
click at [1242, 41] on button "New trip" at bounding box center [1279, 39] width 74 height 25
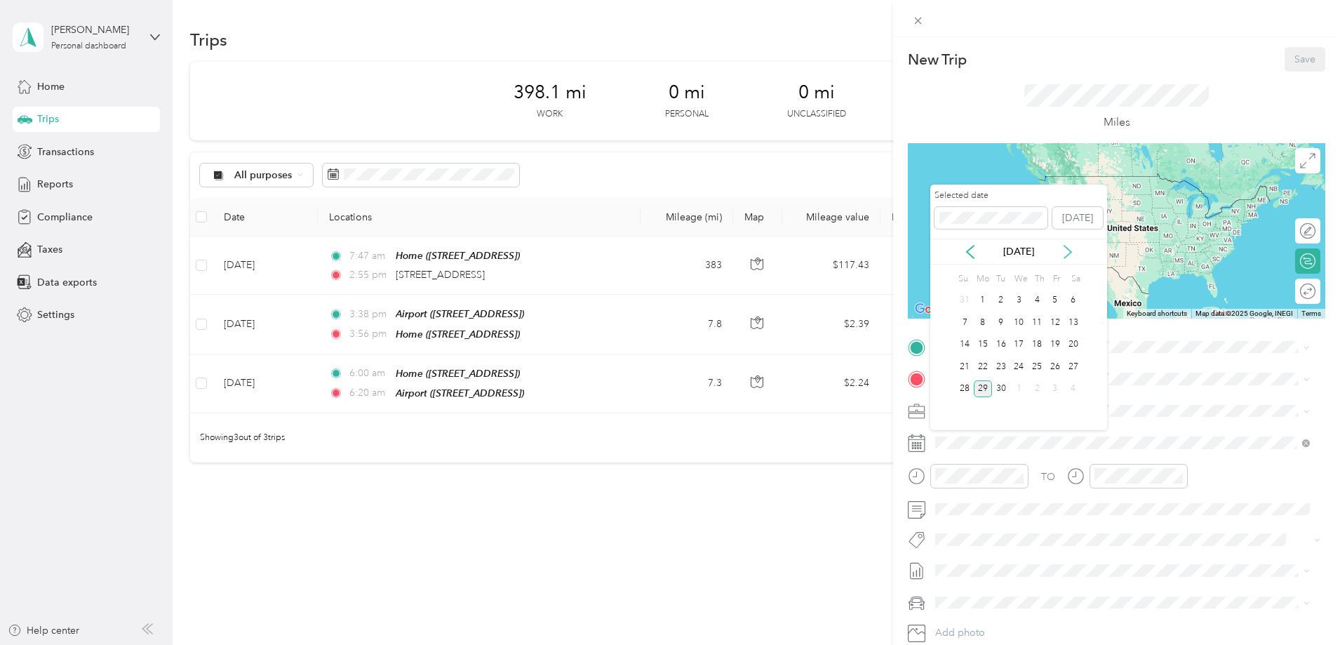
click at [1071, 249] on icon at bounding box center [1068, 252] width 14 height 14
click at [1057, 390] on div "31" at bounding box center [1055, 389] width 18 height 18
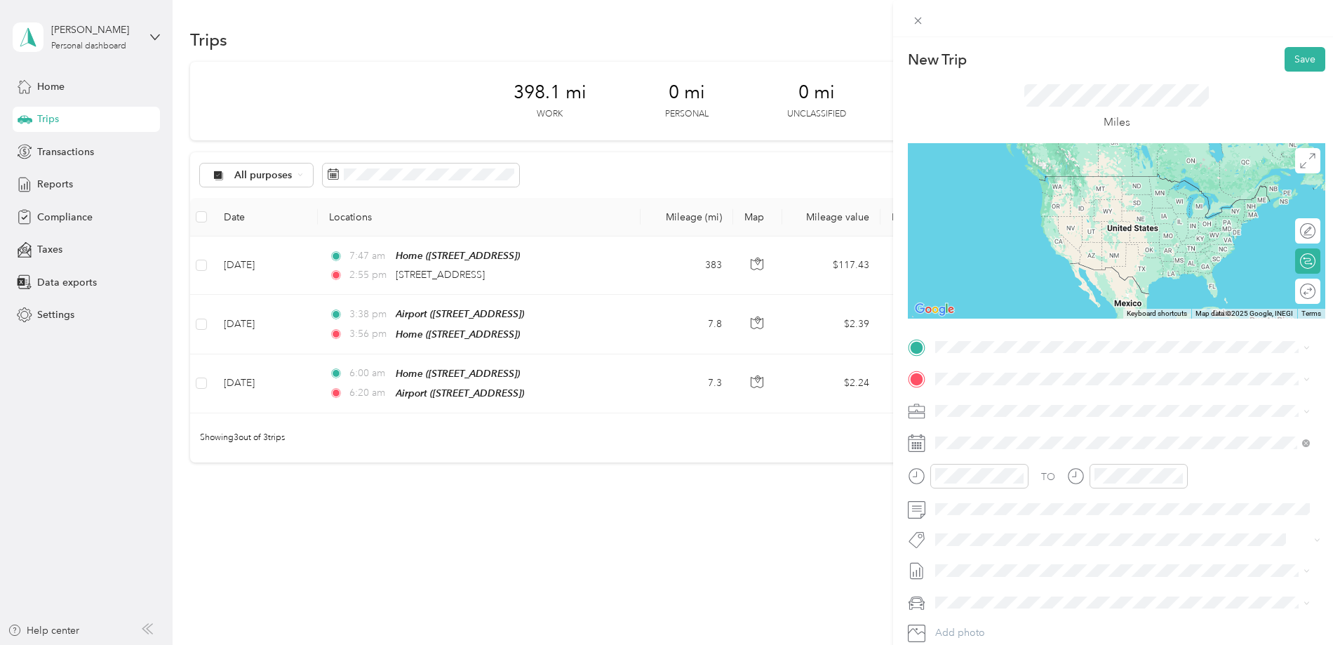
click at [1007, 402] on span "3645 River Crossing Parkway Indianapolis, Indiana 46240, United States" at bounding box center [1032, 395] width 140 height 13
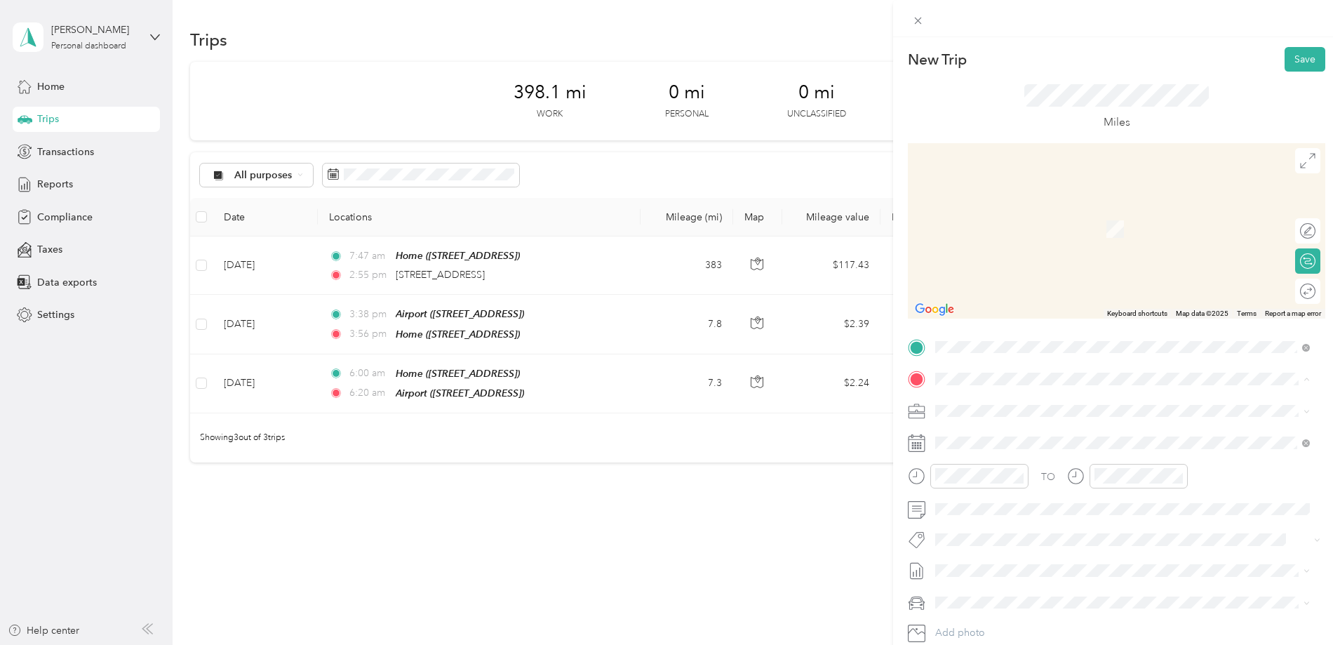
click at [984, 433] on strong "Home" at bounding box center [975, 434] width 27 height 13
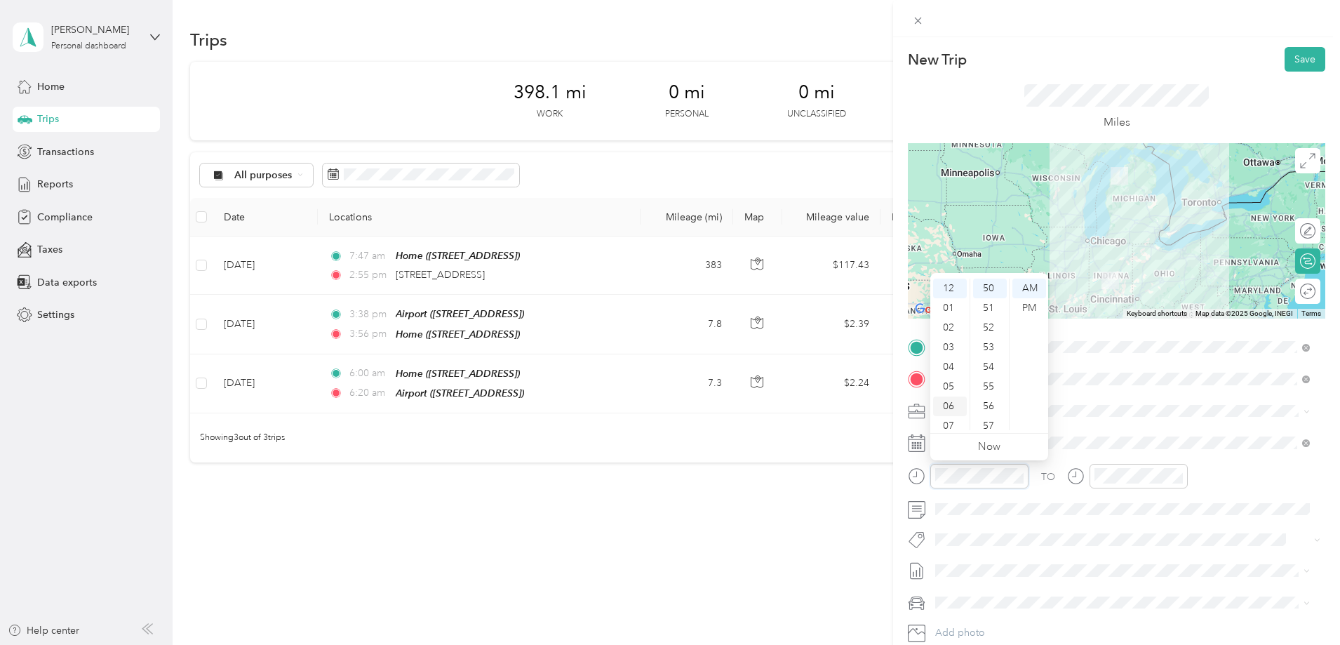
scroll to position [70, 0]
click at [953, 390] on div "09" at bounding box center [950, 395] width 34 height 20
click at [988, 283] on div "00" at bounding box center [990, 289] width 34 height 20
click at [1150, 429] on div "TO Add photo" at bounding box center [1116, 505] width 417 height 339
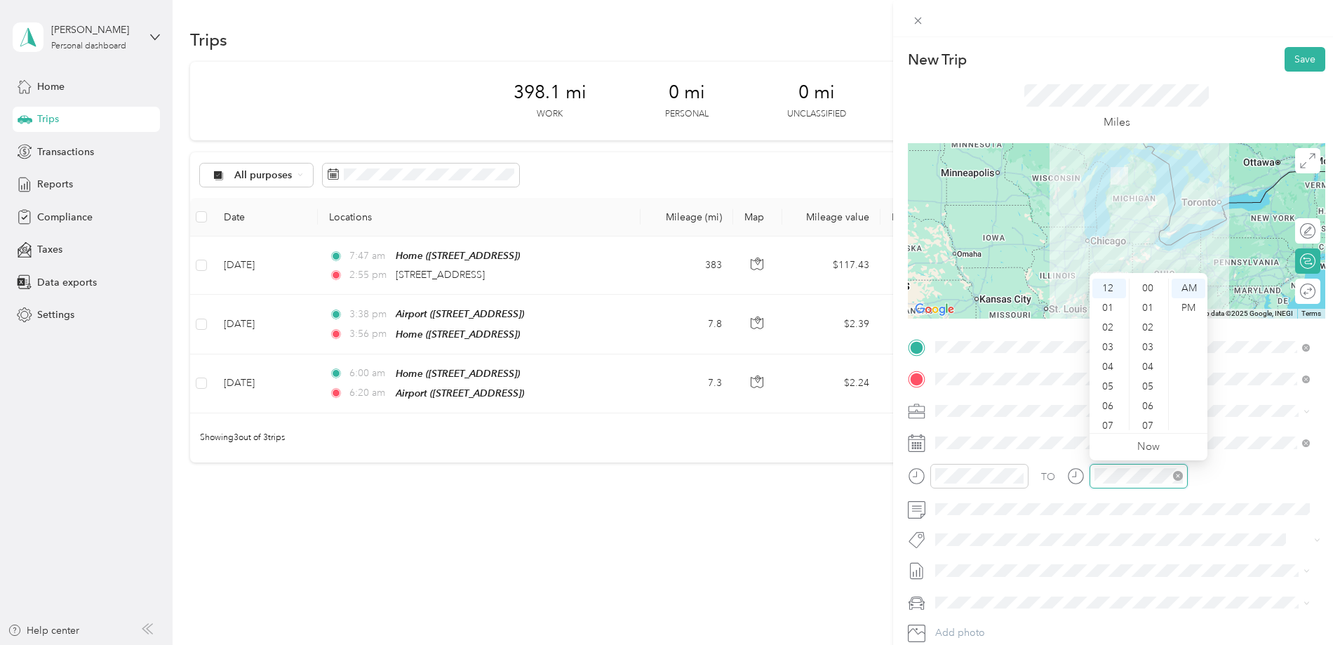
scroll to position [982, 0]
click at [1111, 345] on div "03" at bounding box center [1109, 347] width 34 height 20
click at [1148, 286] on div "00" at bounding box center [1149, 289] width 34 height 20
click at [1183, 302] on div "PM" at bounding box center [1189, 308] width 34 height 20
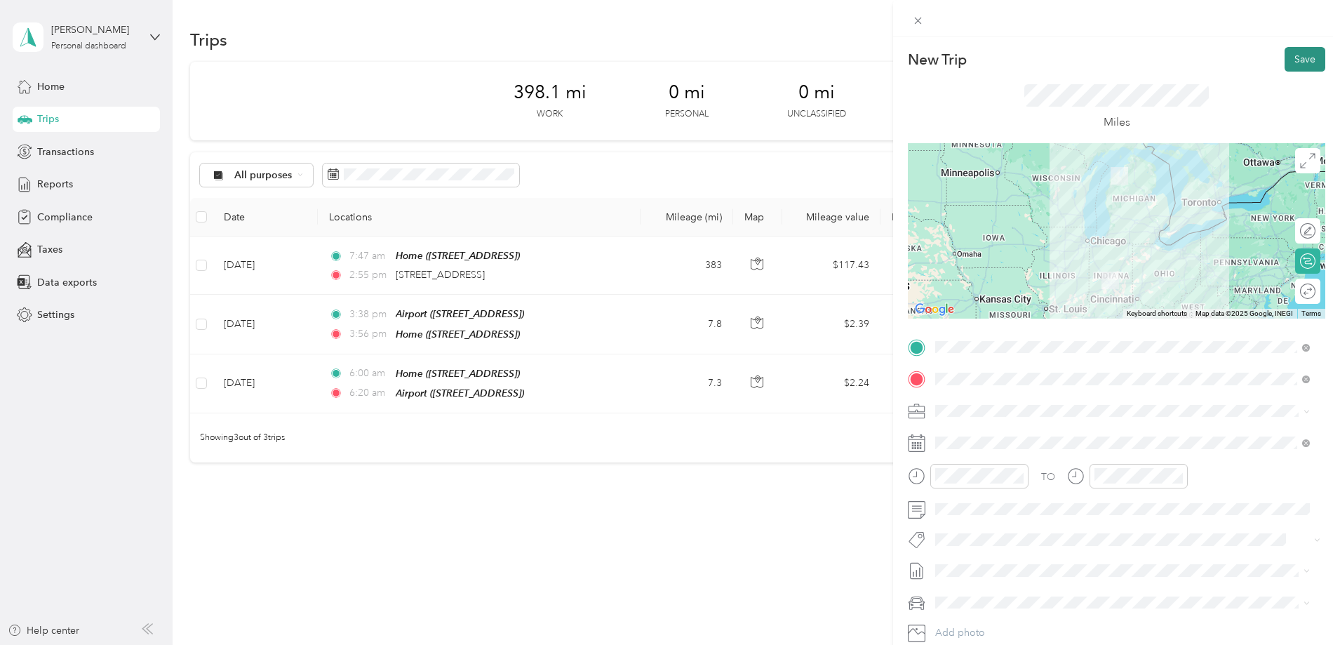
click at [1298, 63] on button "Save" at bounding box center [1305, 59] width 41 height 25
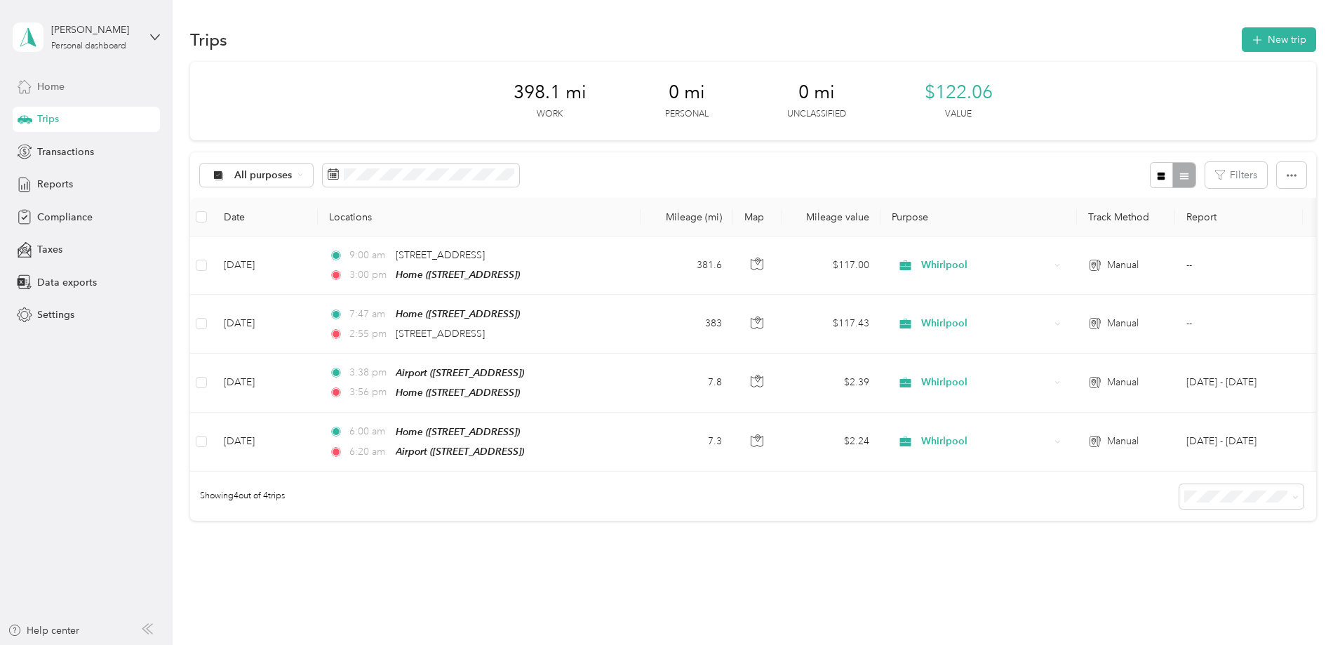
click at [51, 87] on span "Home" at bounding box center [50, 86] width 27 height 15
